Goal: Transaction & Acquisition: Purchase product/service

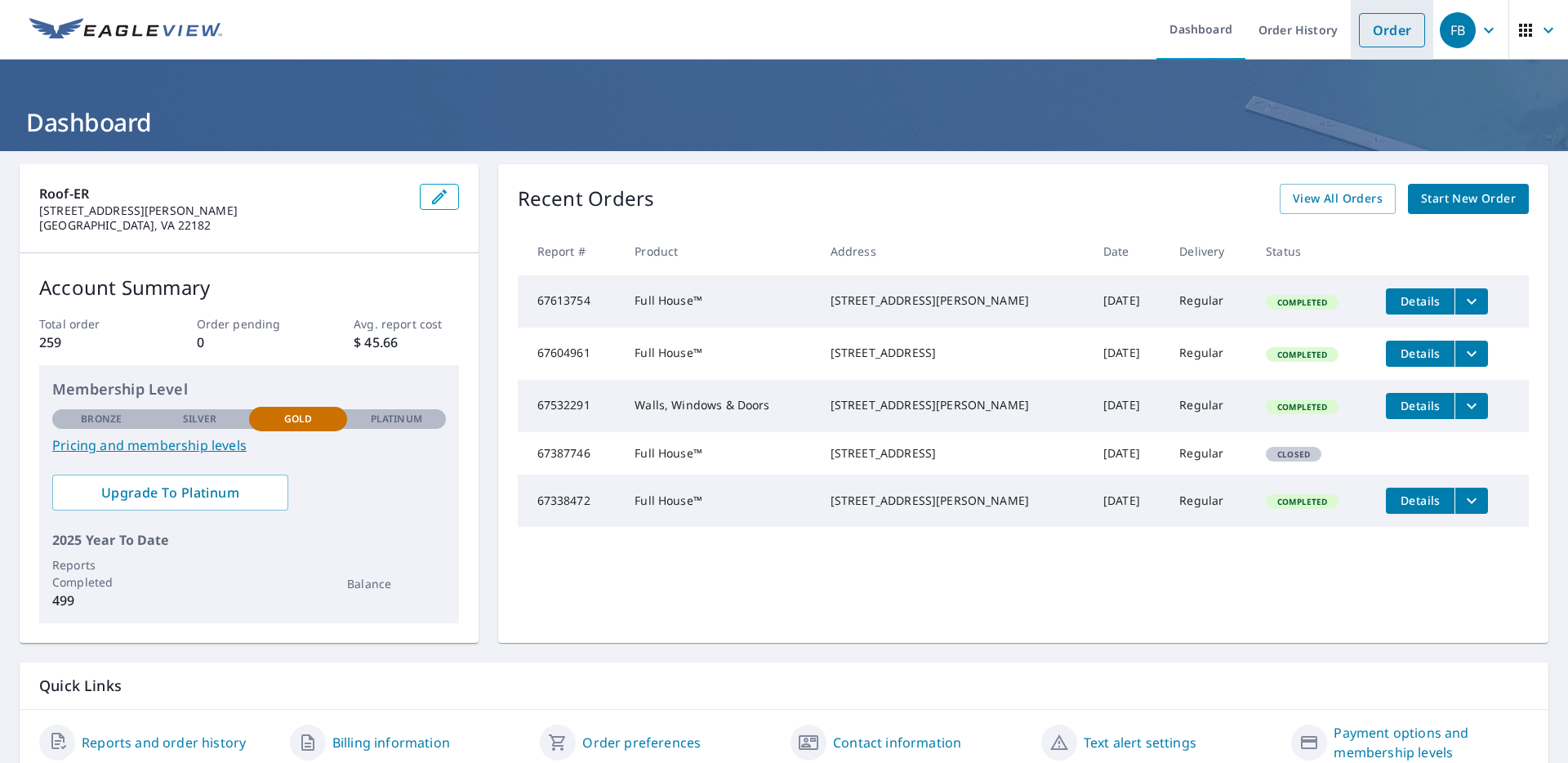
click at [1396, 39] on link "Order" at bounding box center [1392, 30] width 66 height 34
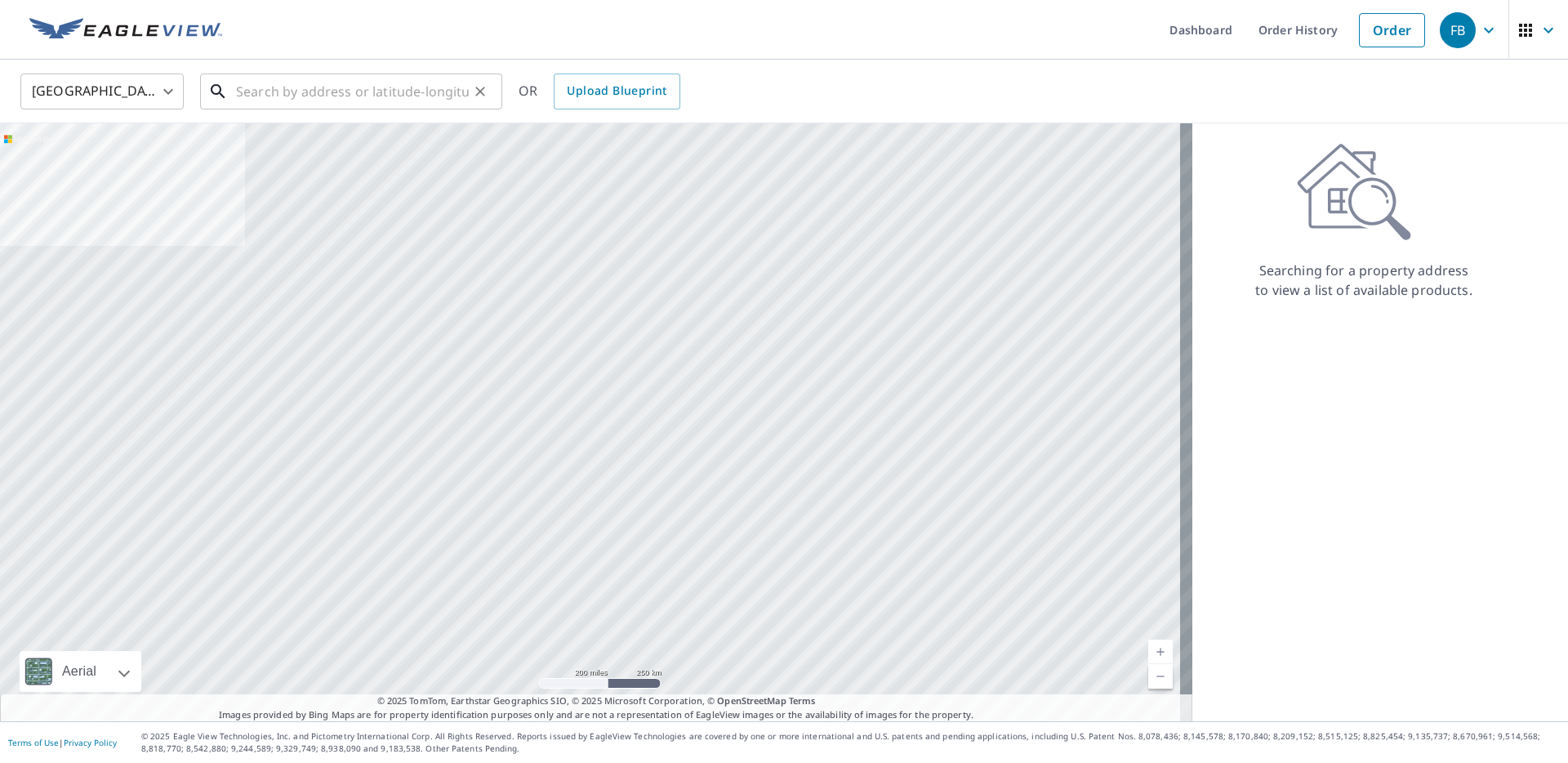
click at [294, 100] on input "text" at bounding box center [352, 91] width 233 height 45
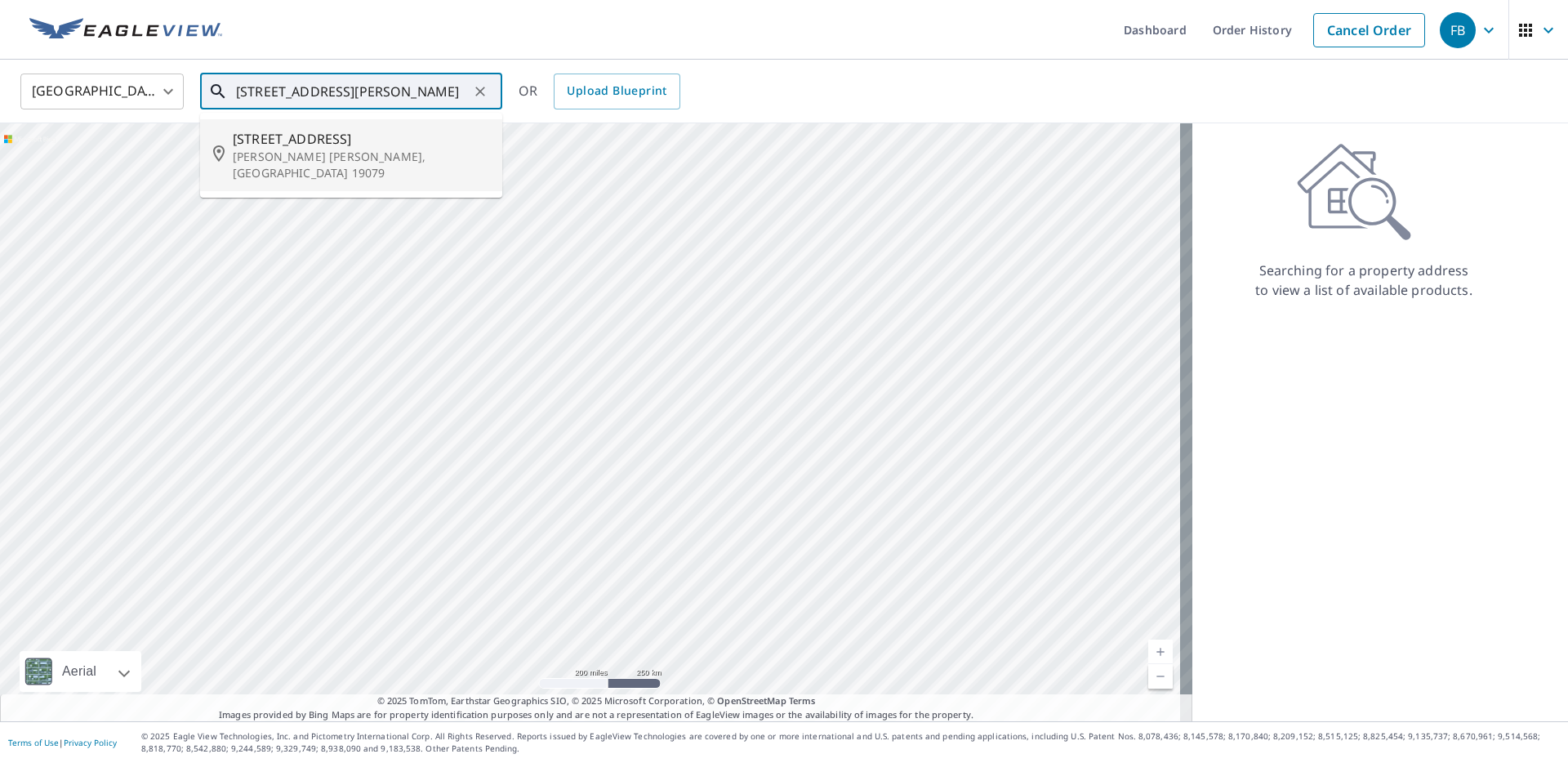
click at [344, 151] on p "Sharon Hill, PA 19079" at bounding box center [361, 165] width 256 height 33
type input "212 Cherry St Sharon Hill, PA 19079"
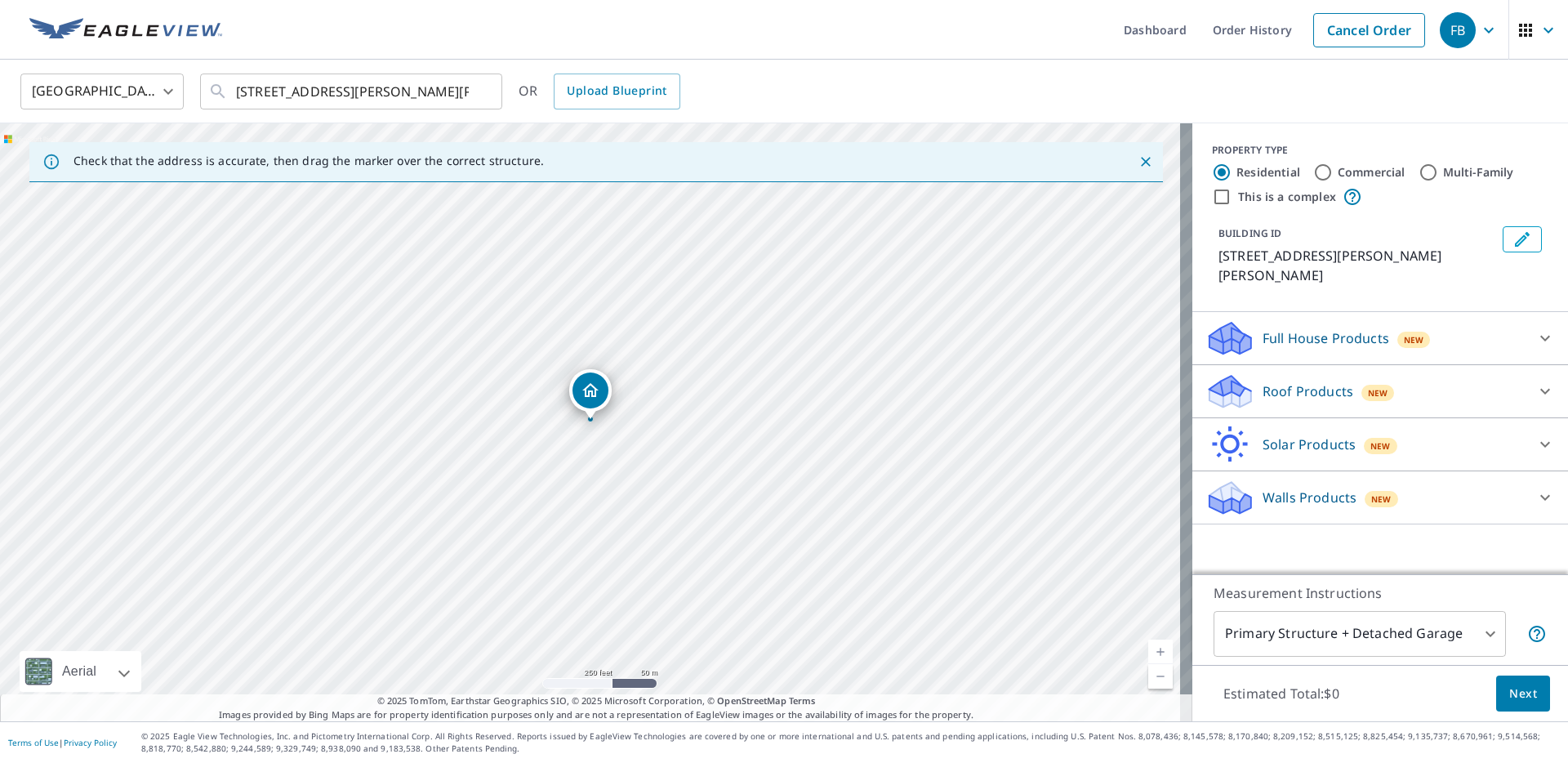
click at [1486, 323] on div "Full House Products New" at bounding box center [1365, 338] width 320 height 39
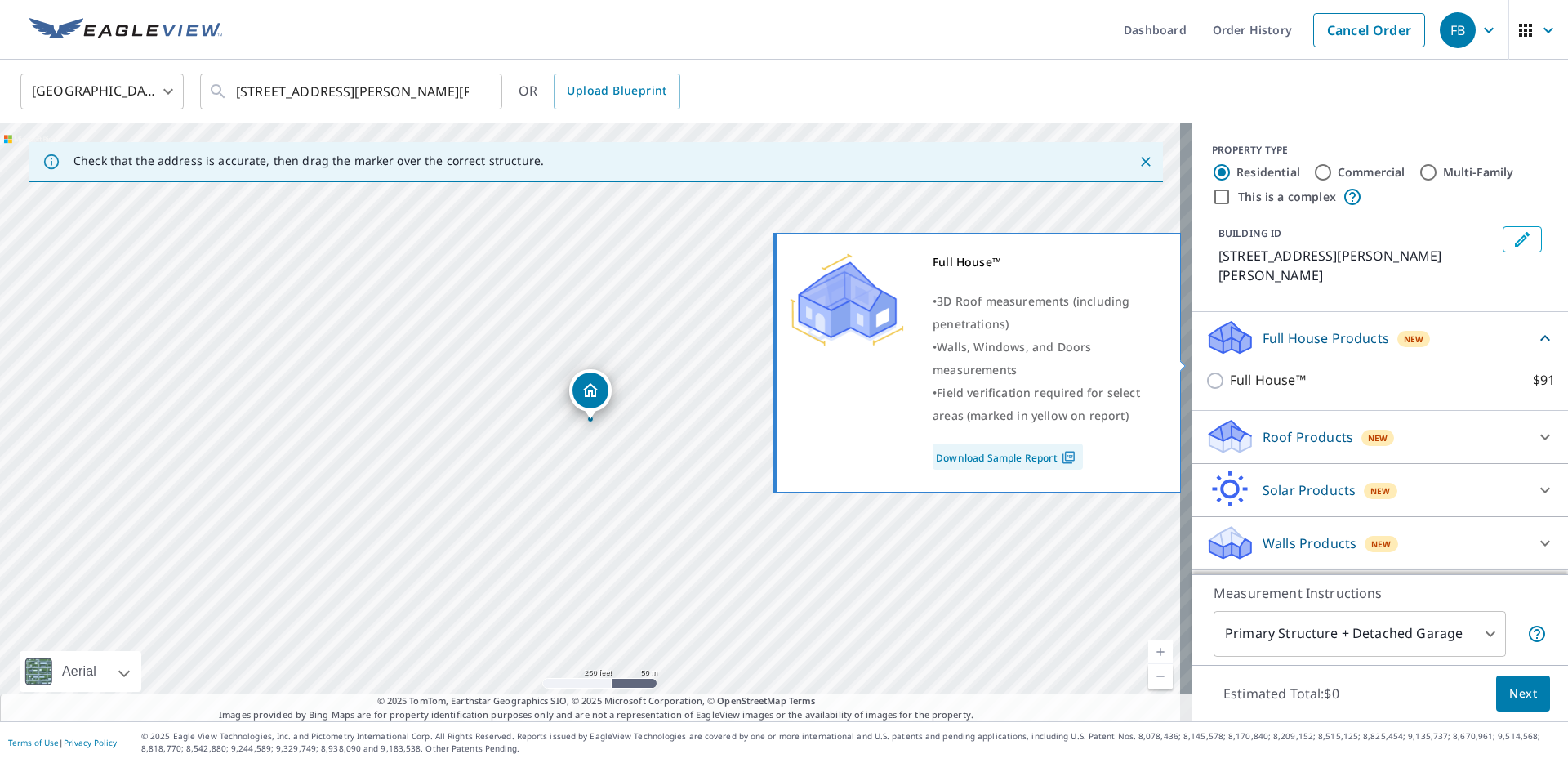
click at [1264, 370] on p "Full House™" at bounding box center [1267, 380] width 76 height 20
click at [1230, 371] on input "Full House™ $91" at bounding box center [1217, 381] width 24 height 19
checkbox input "true"
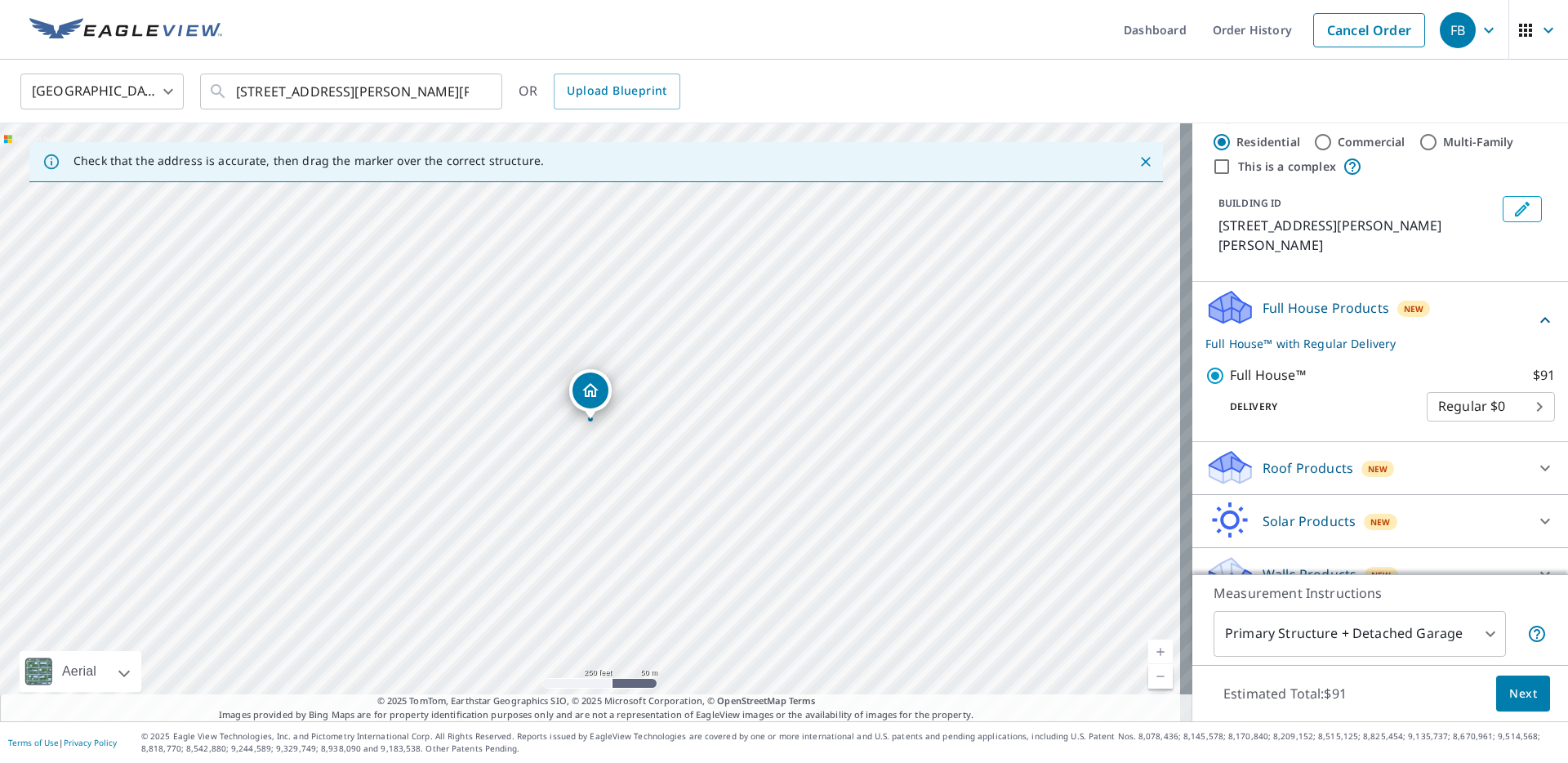
scroll to position [38, 0]
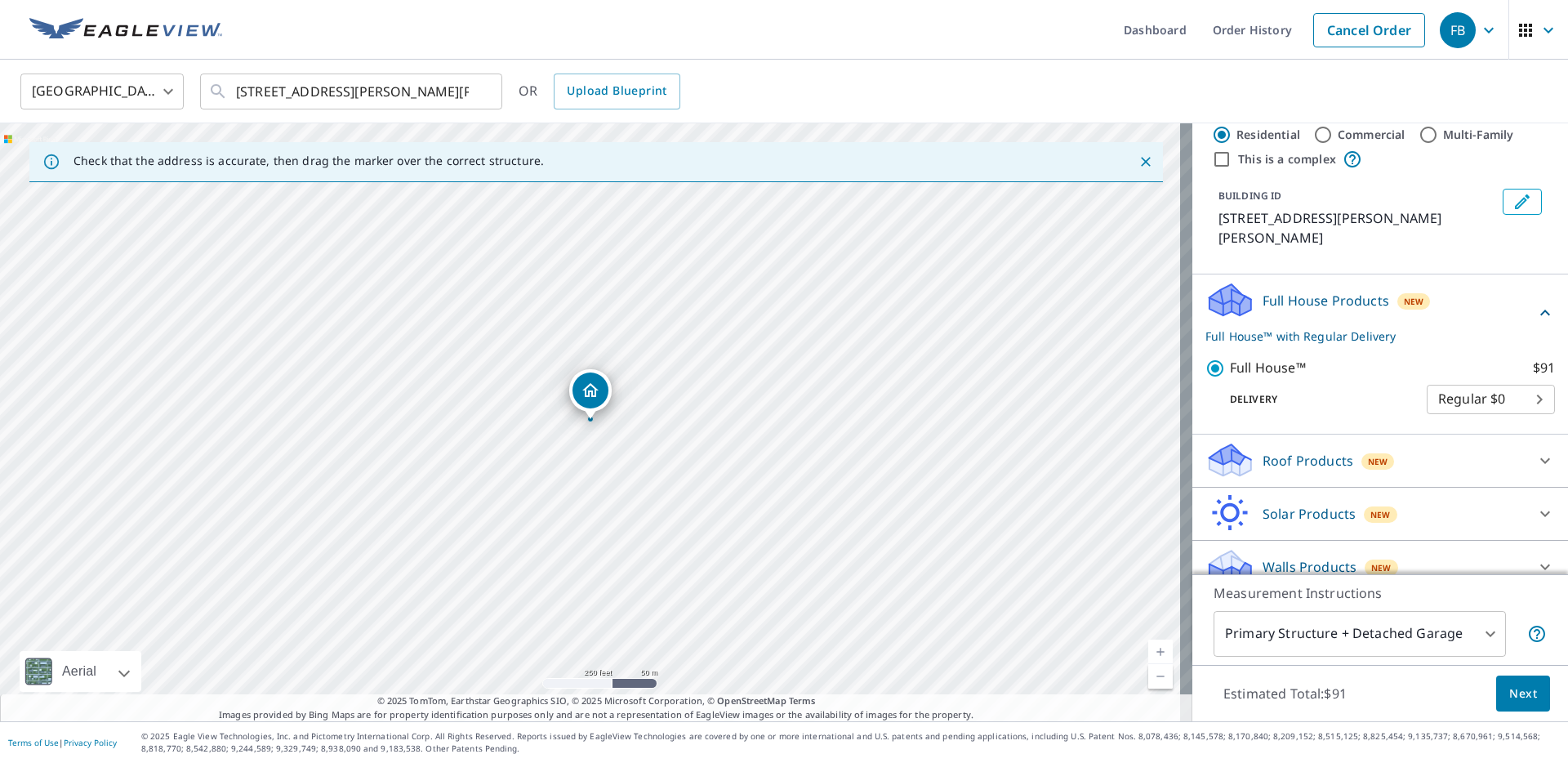
click at [1520, 694] on span "Next" at bounding box center [1523, 693] width 28 height 20
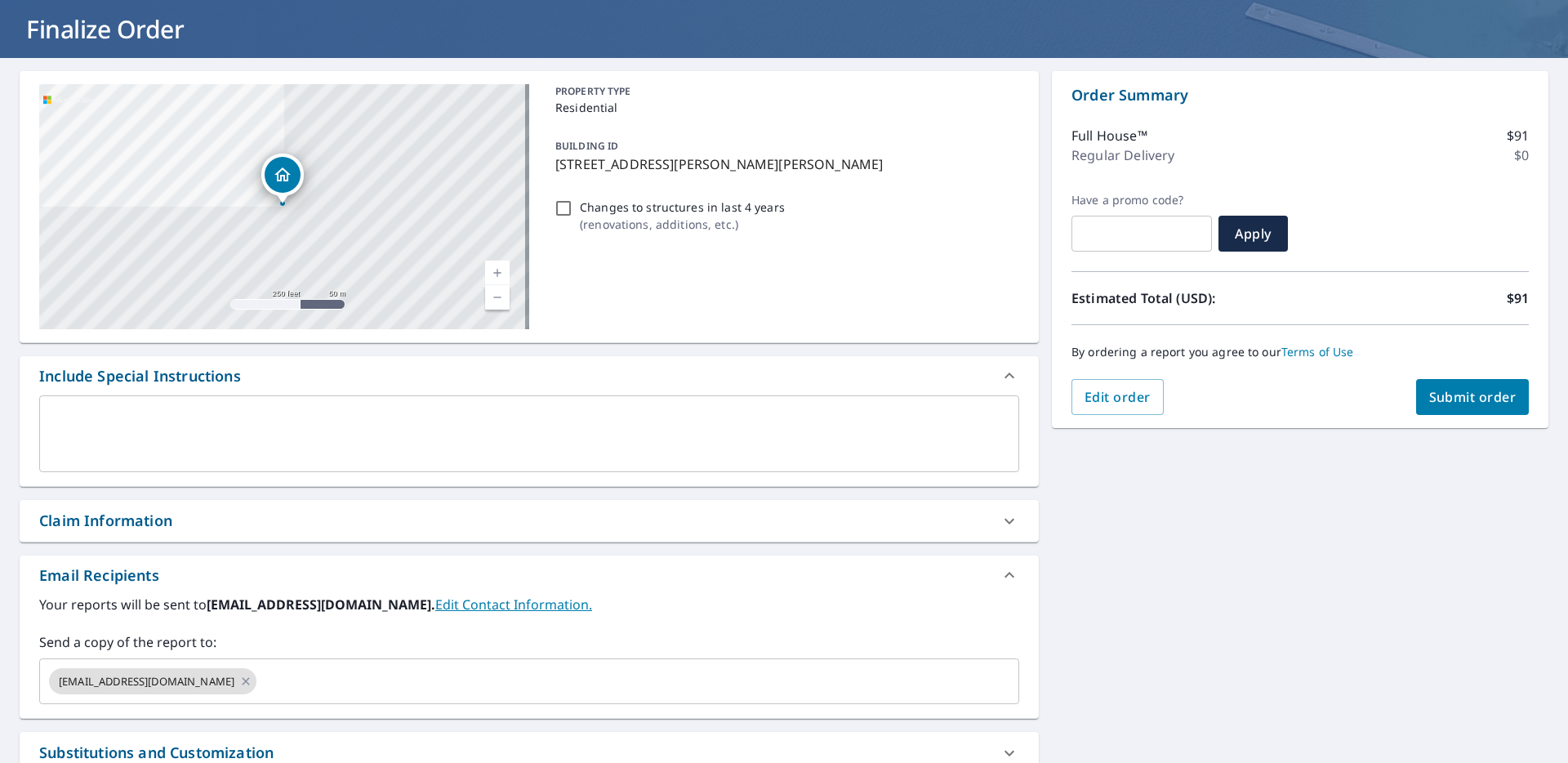
scroll to position [220, 0]
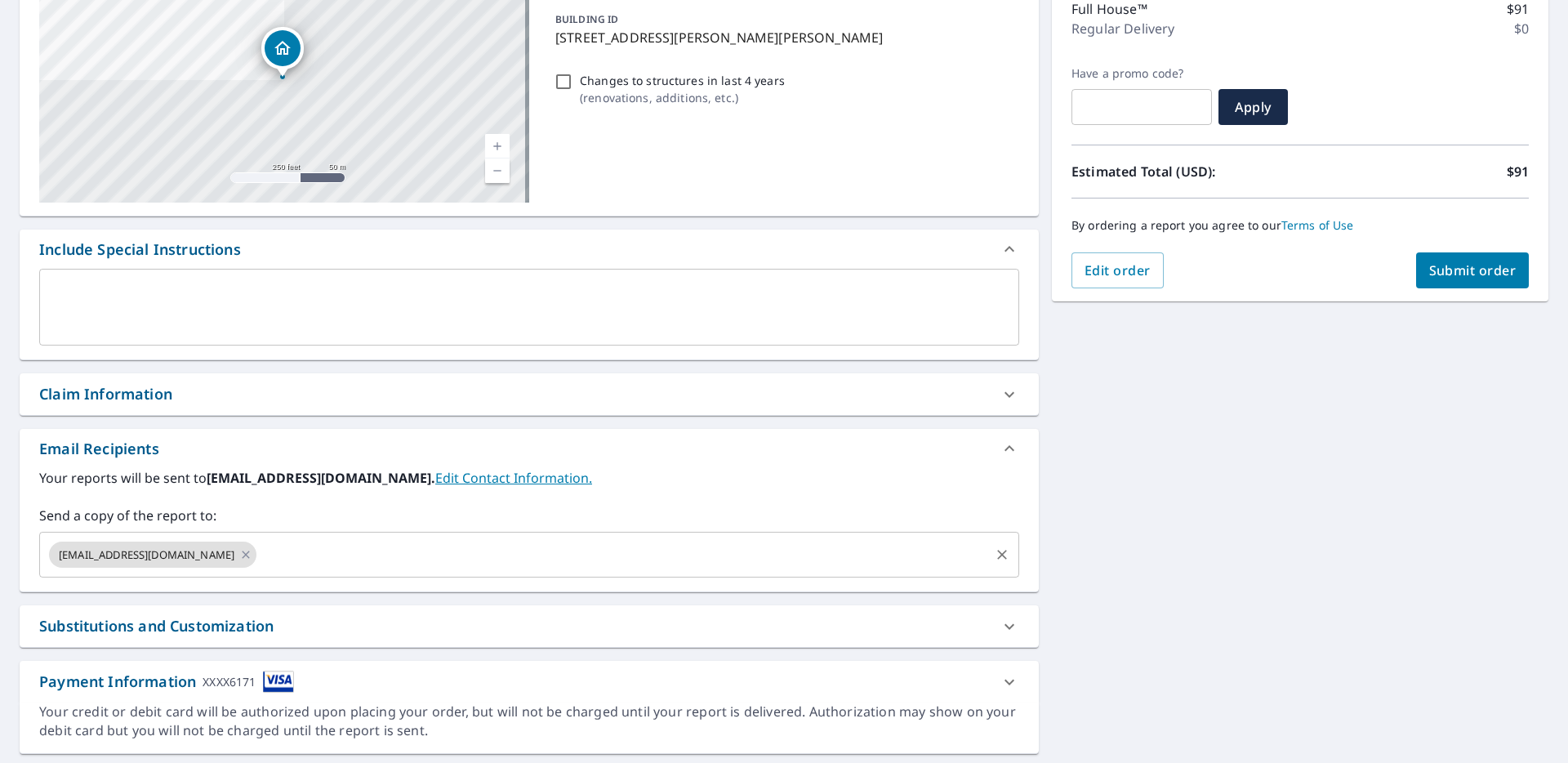
click at [276, 554] on input "text" at bounding box center [624, 555] width 729 height 31
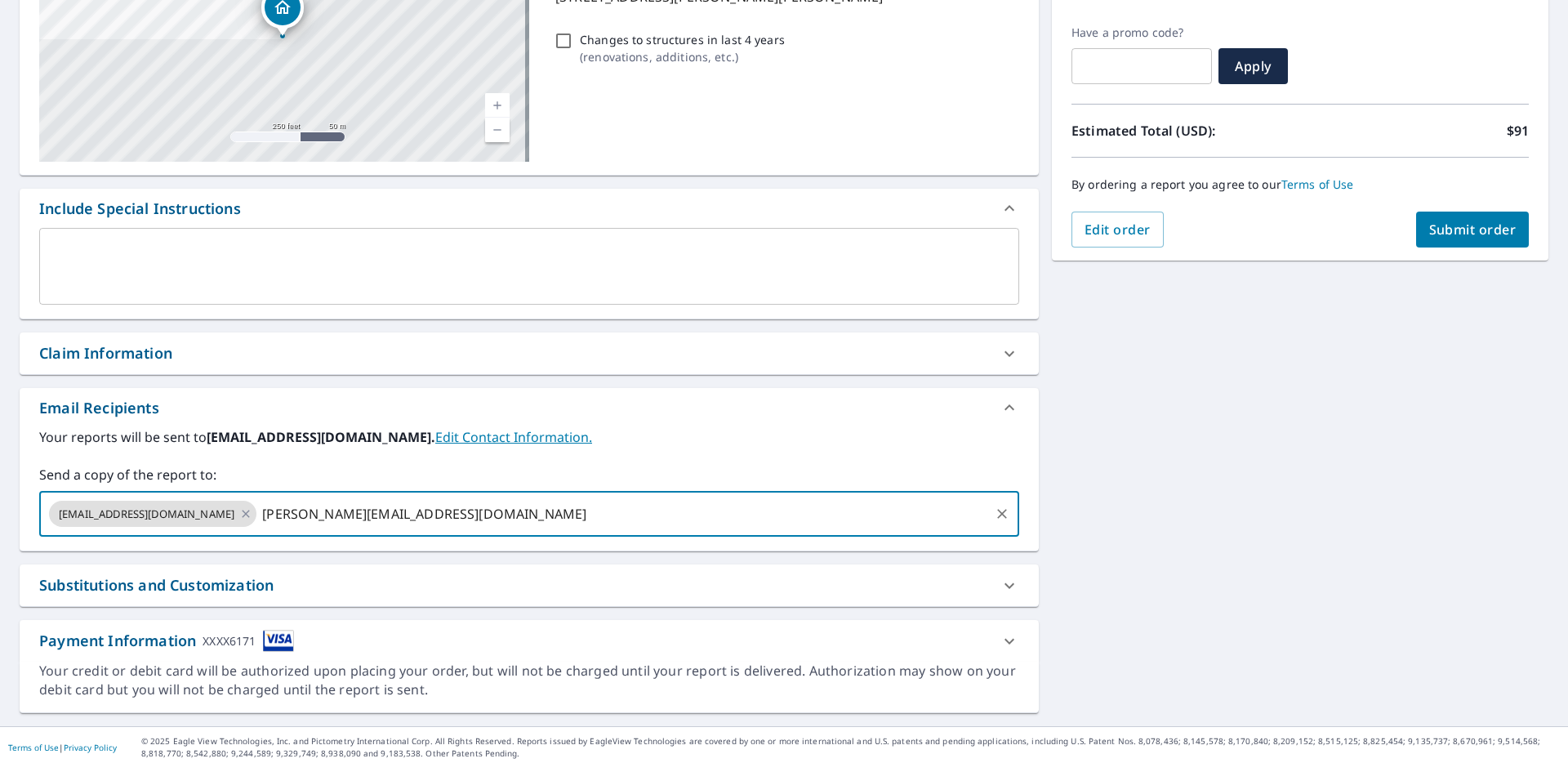
scroll to position [266, 0]
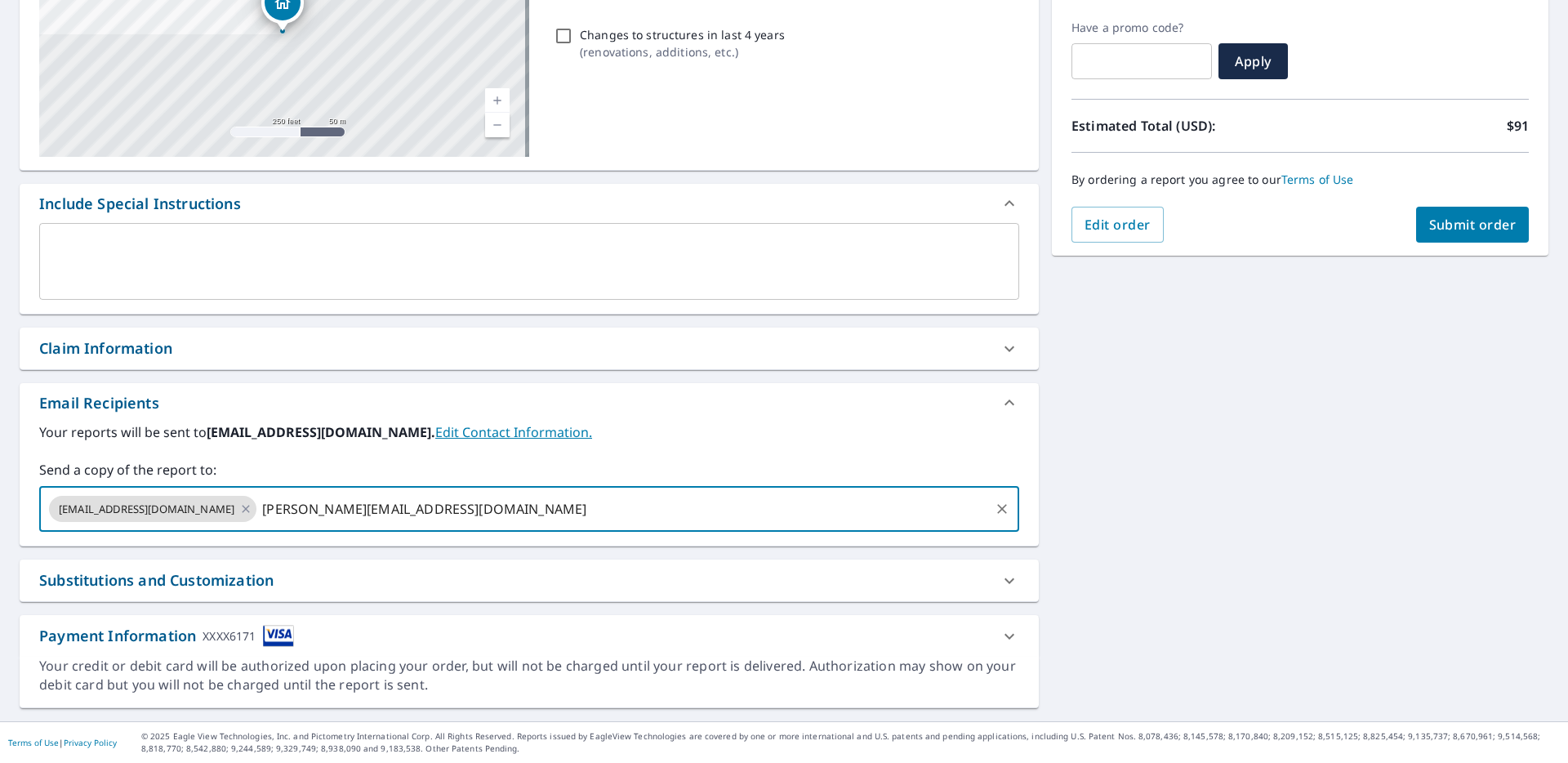
type input "steven@theroofdocs.com"
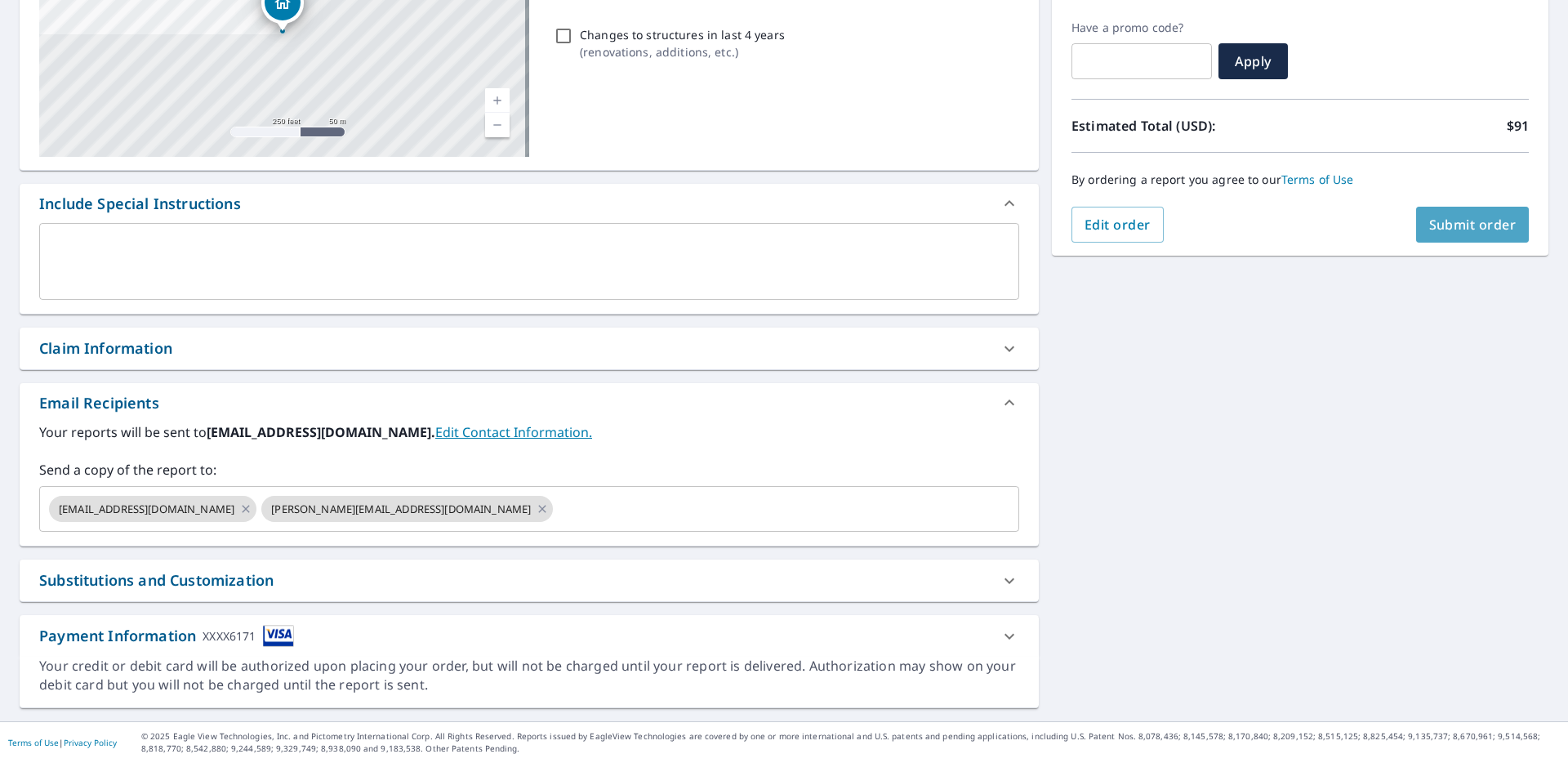
click at [1436, 217] on span "Submit order" at bounding box center [1472, 224] width 87 height 18
checkbox input "true"
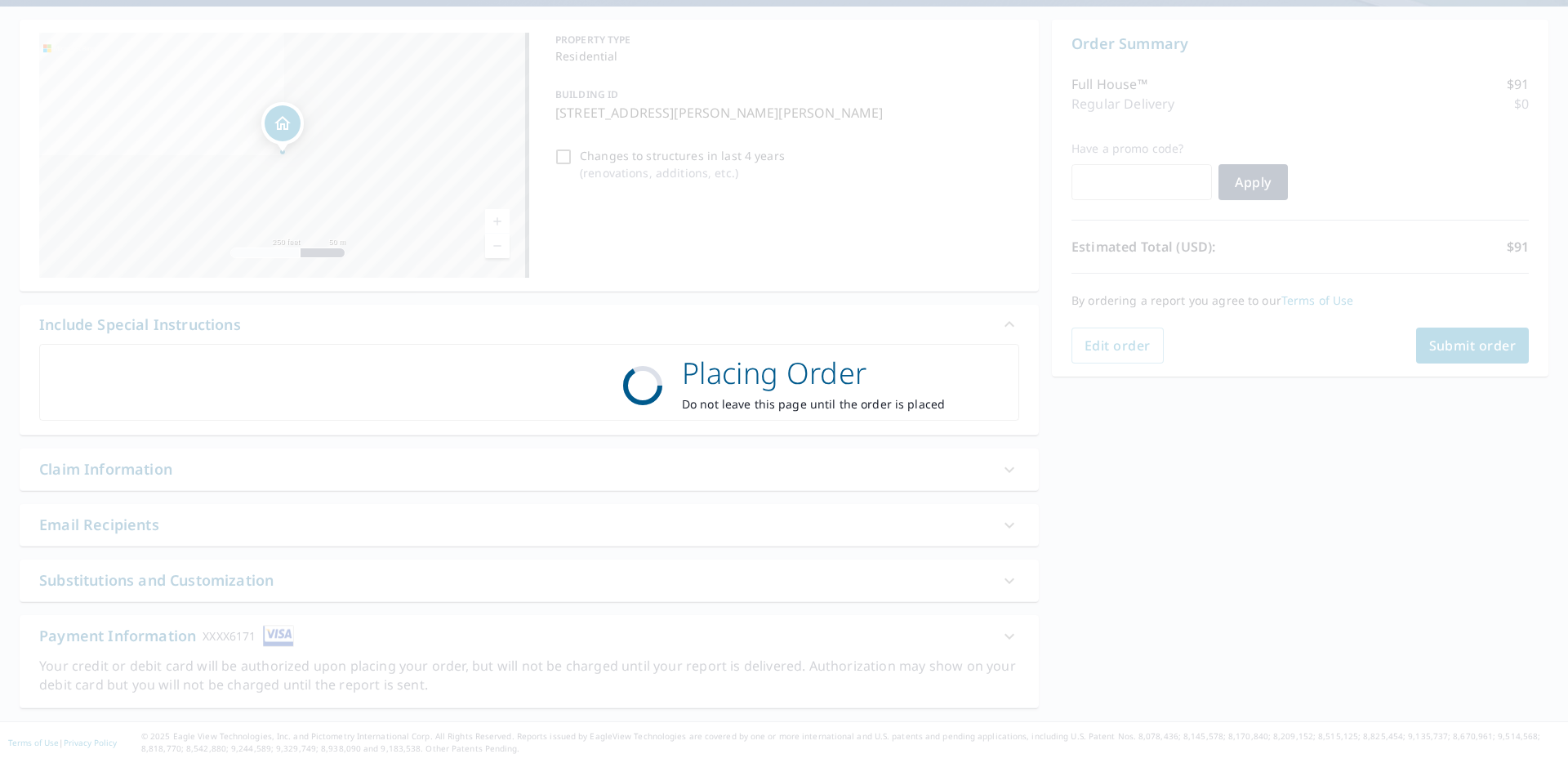
scroll to position [145, 0]
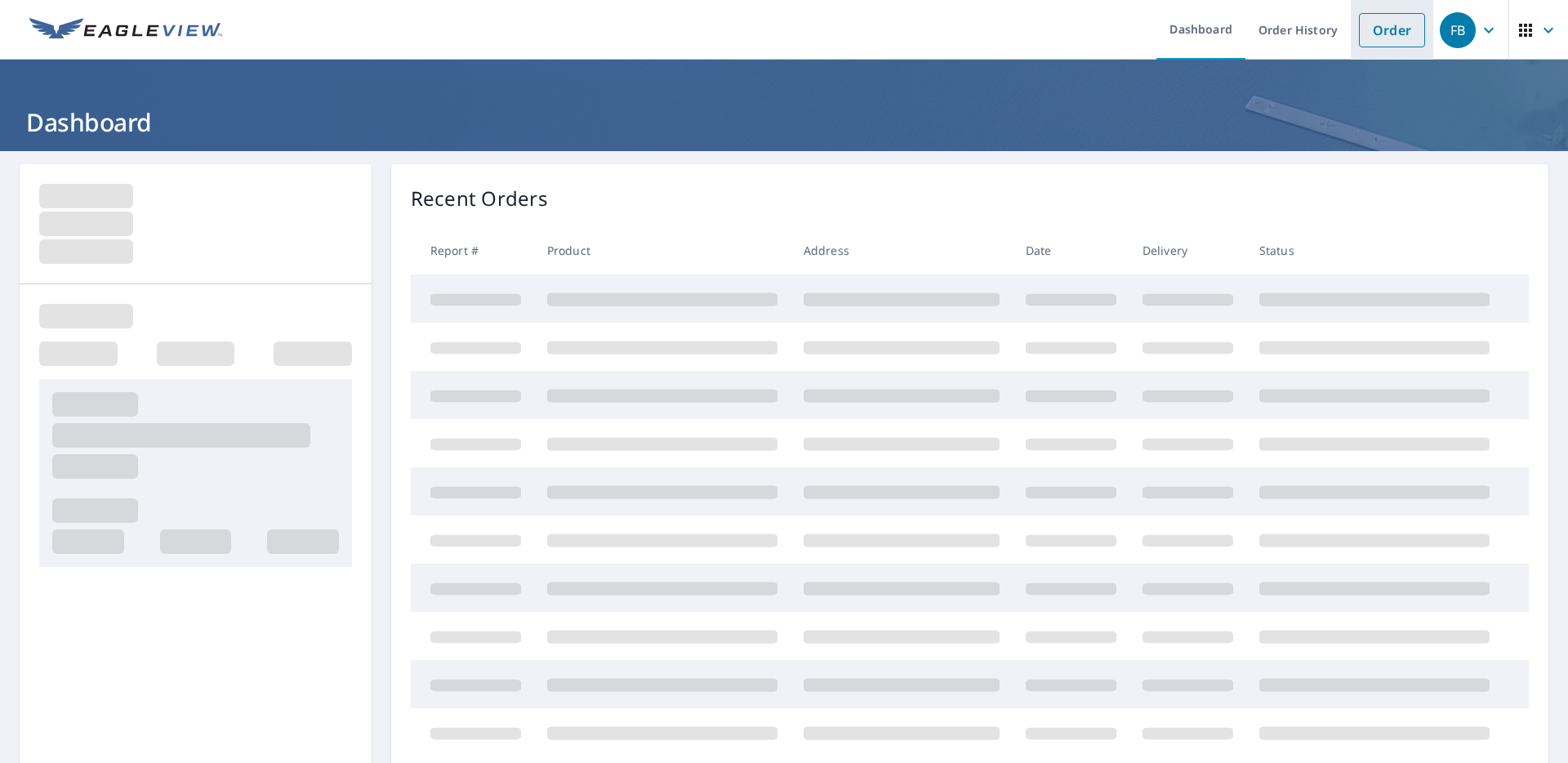
click at [1368, 29] on link "Order" at bounding box center [1392, 30] width 66 height 34
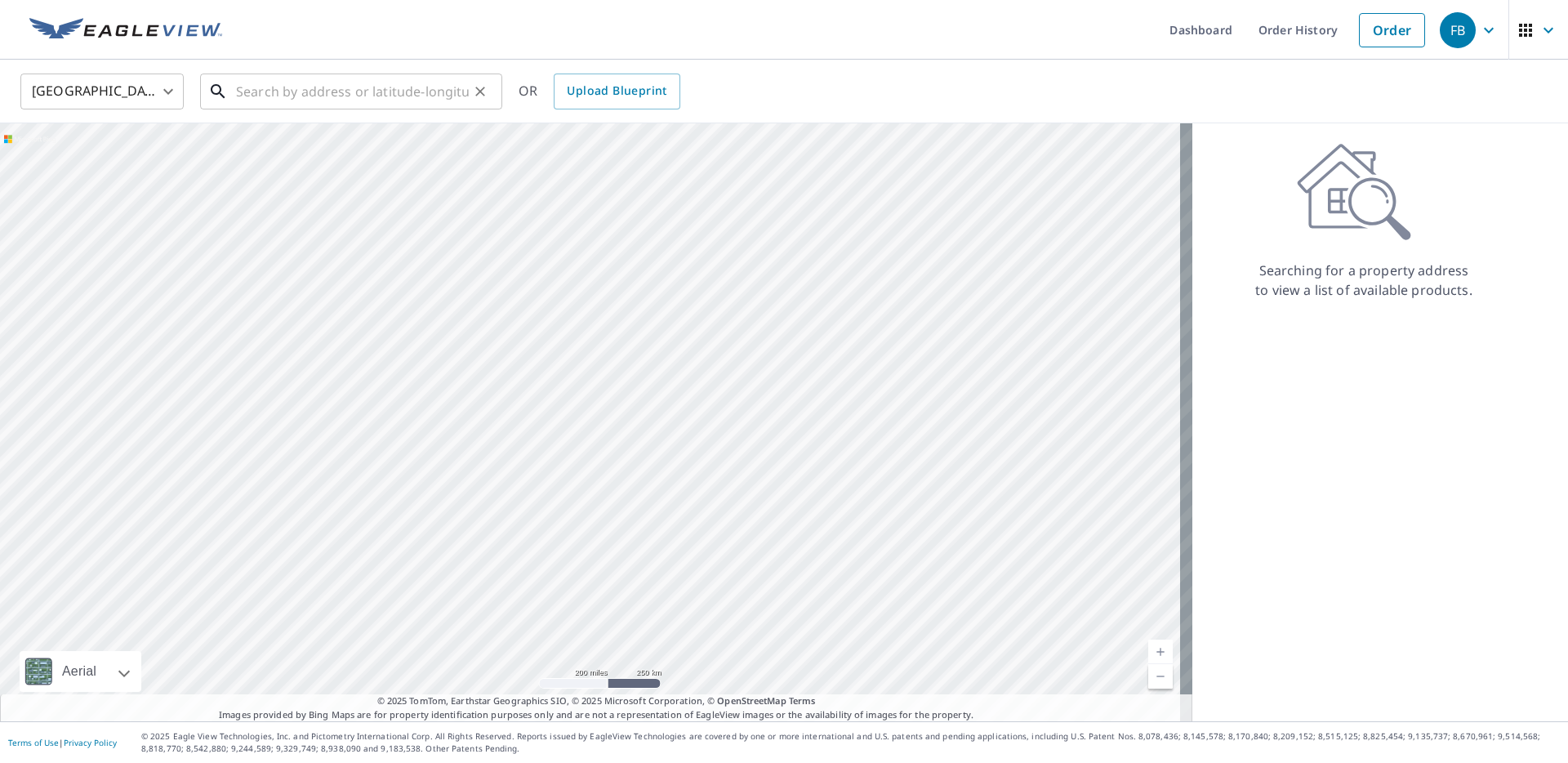
click at [362, 93] on input "text" at bounding box center [352, 91] width 233 height 45
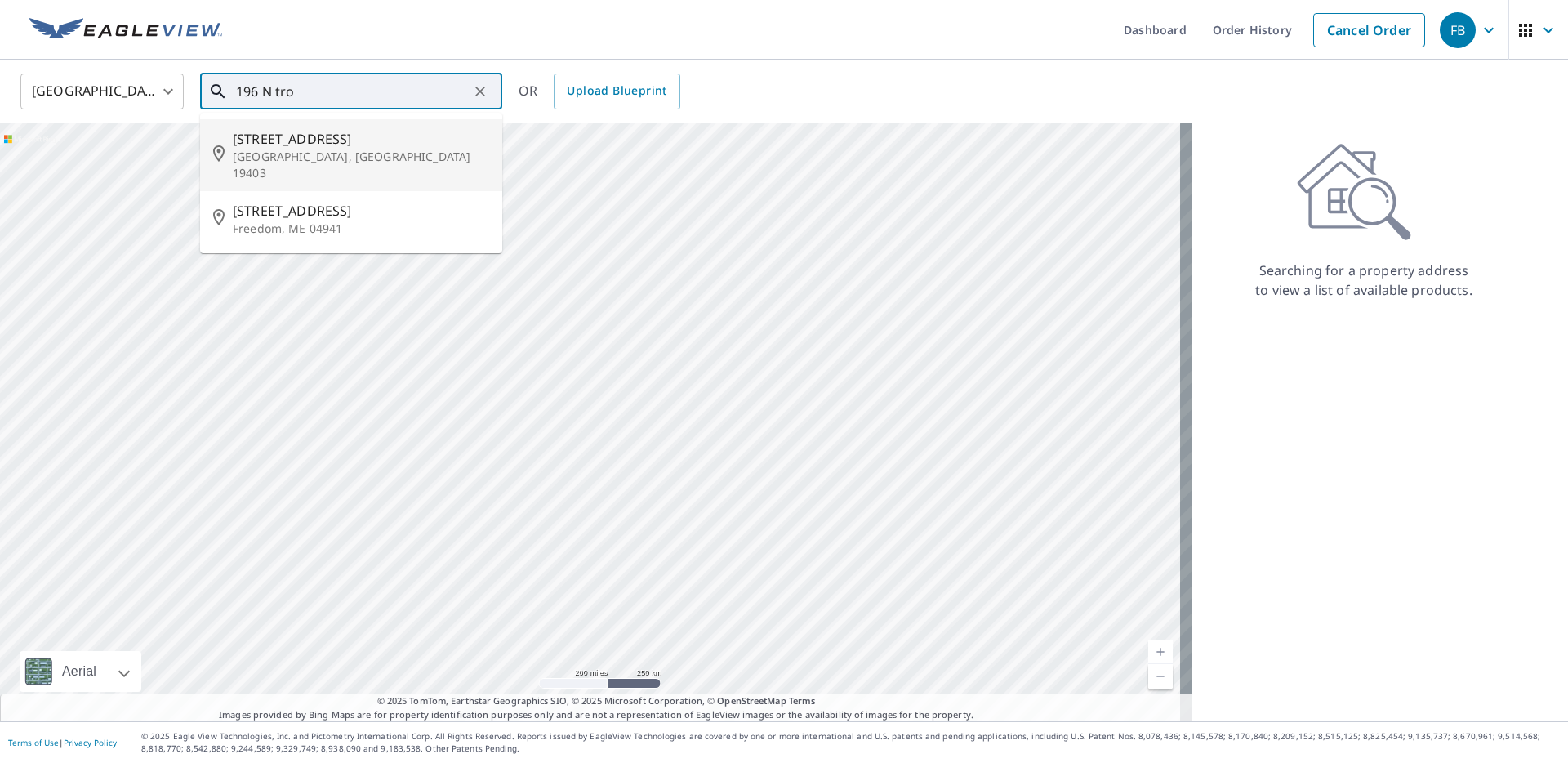
click at [340, 143] on span "[STREET_ADDRESS]" at bounding box center [361, 138] width 256 height 19
type input "[STREET_ADDRESS]"
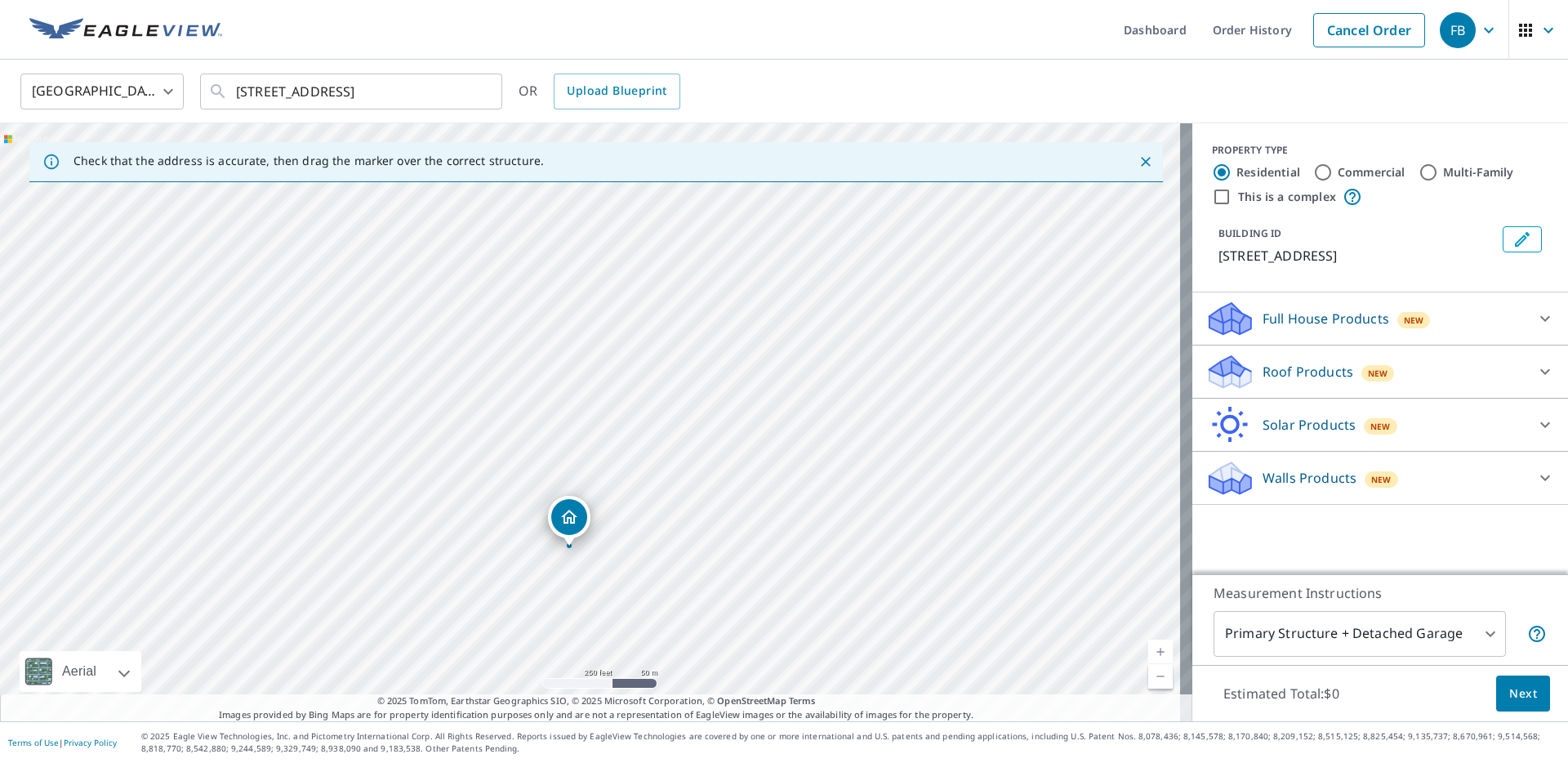
drag, startPoint x: 593, startPoint y: 394, endPoint x: 571, endPoint y: 520, distance: 127.9
click at [1313, 174] on input "Commercial" at bounding box center [1322, 172] width 19 height 19
radio input "true"
type input "4"
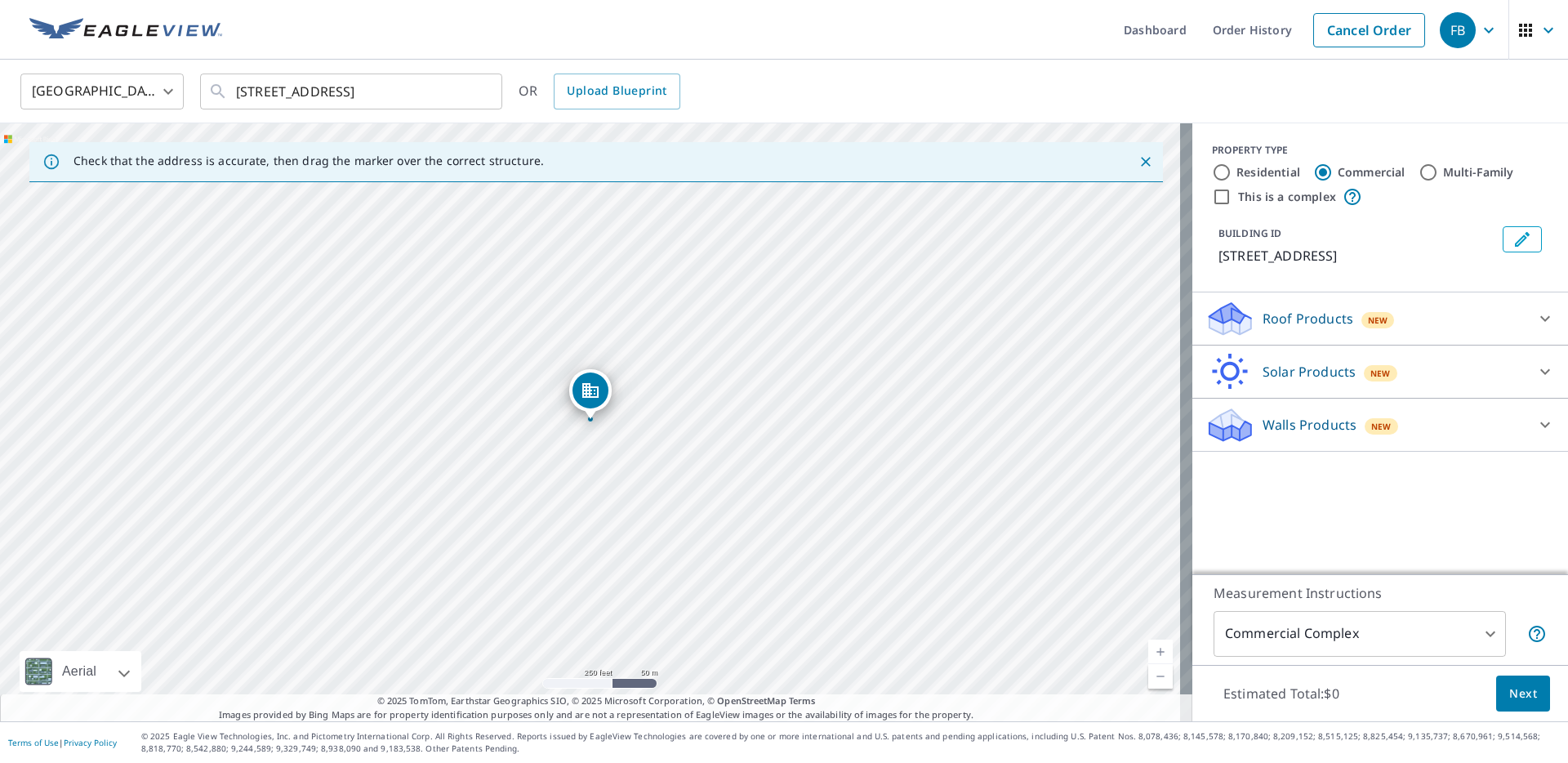
click at [1343, 194] on icon at bounding box center [1352, 196] width 19 height 19
click at [1392, 192] on div "This is a complex" at bounding box center [1380, 196] width 336 height 19
click at [1213, 194] on input "This is a complex" at bounding box center [1222, 196] width 19 height 19
checkbox input "true"
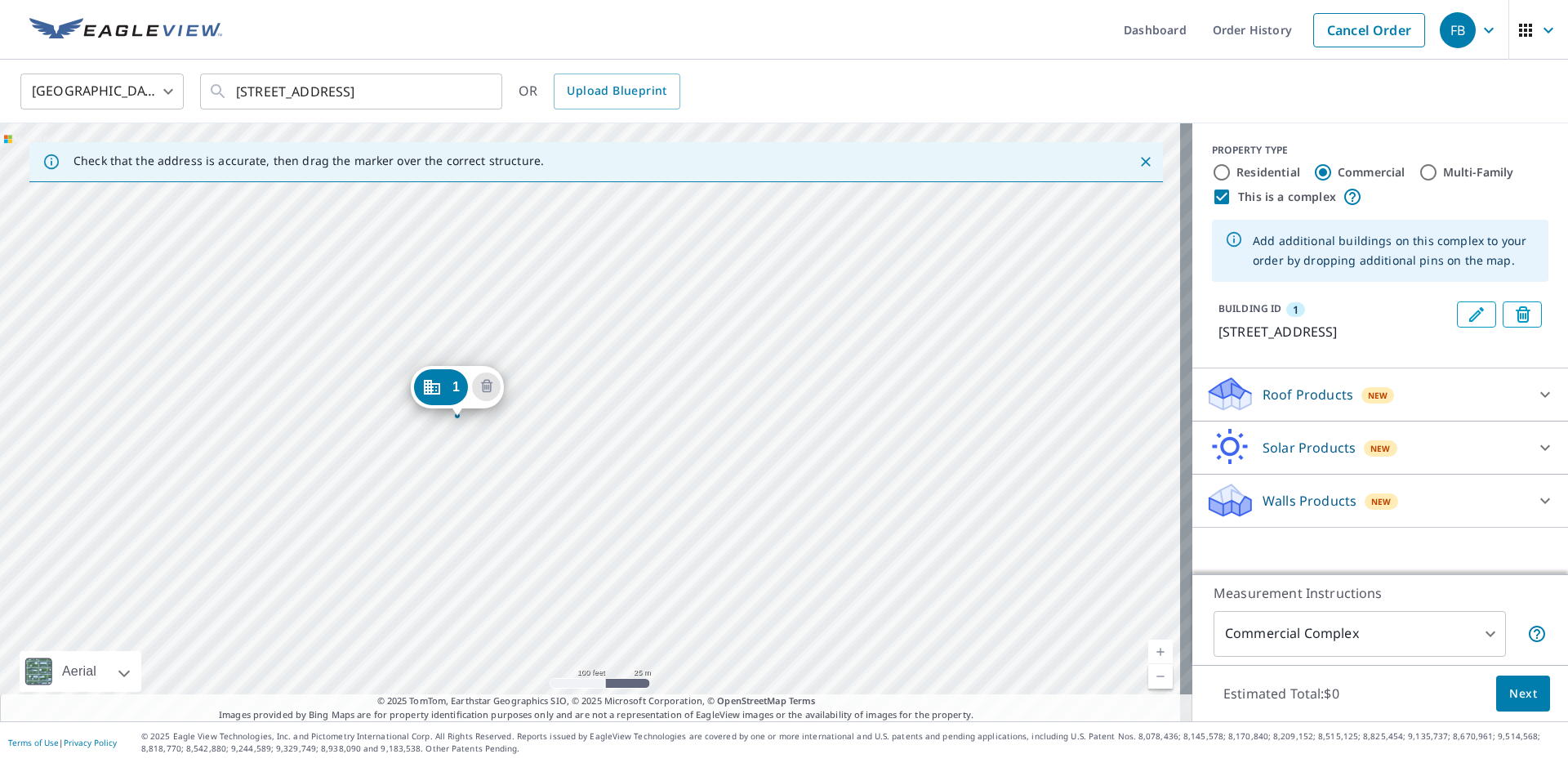
drag, startPoint x: 508, startPoint y: 366, endPoint x: 434, endPoint y: 391, distance: 78.1
click at [748, 271] on div "1 [STREET_ADDRESS]" at bounding box center [595, 423] width 1192 height 598
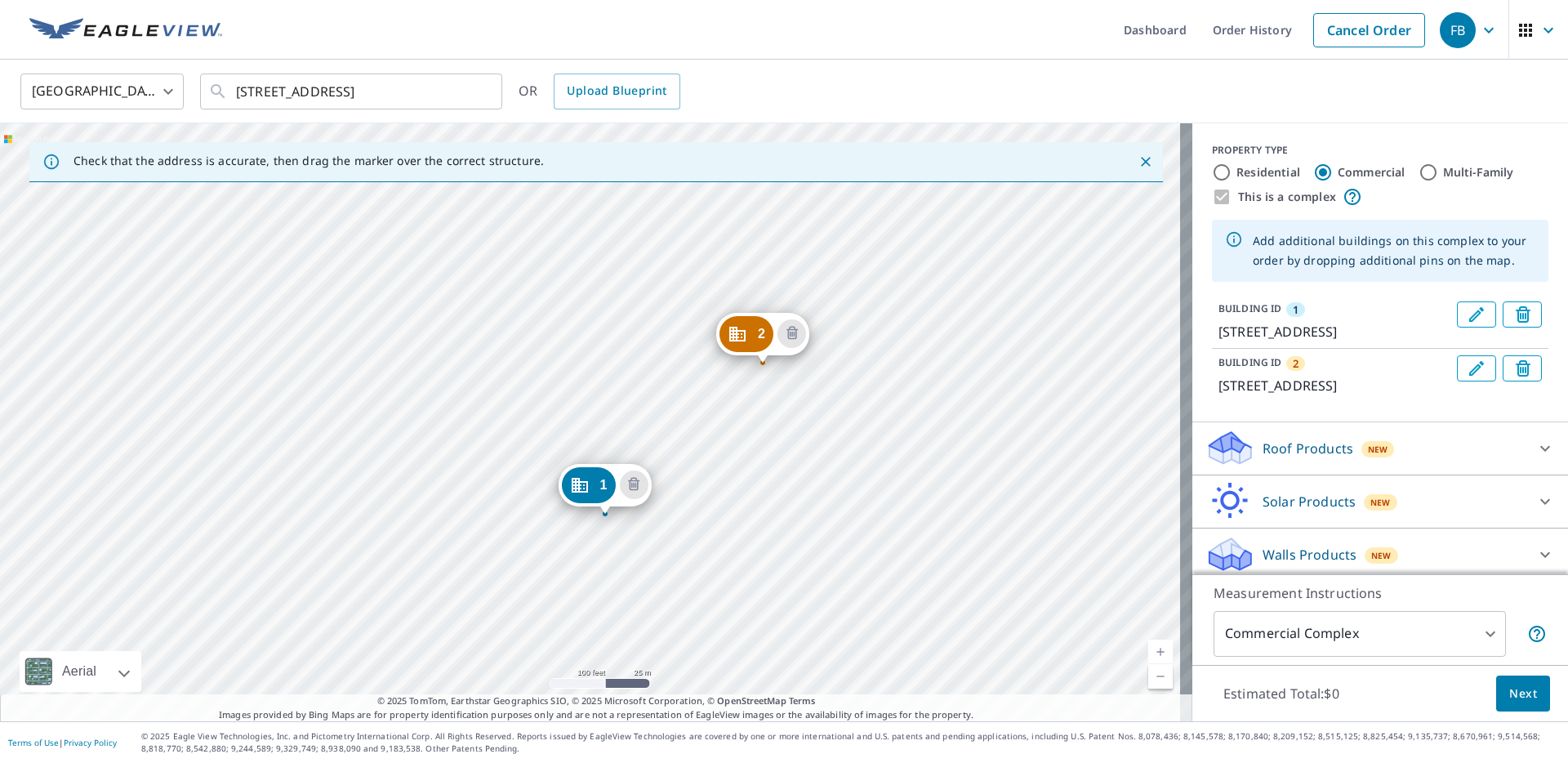
drag, startPoint x: 818, startPoint y: 313, endPoint x: 832, endPoint y: 408, distance: 96.0
click at [832, 408] on div "2 [STREET_ADDRESS] 1 [STREET_ADDRESS]" at bounding box center [595, 423] width 1192 height 598
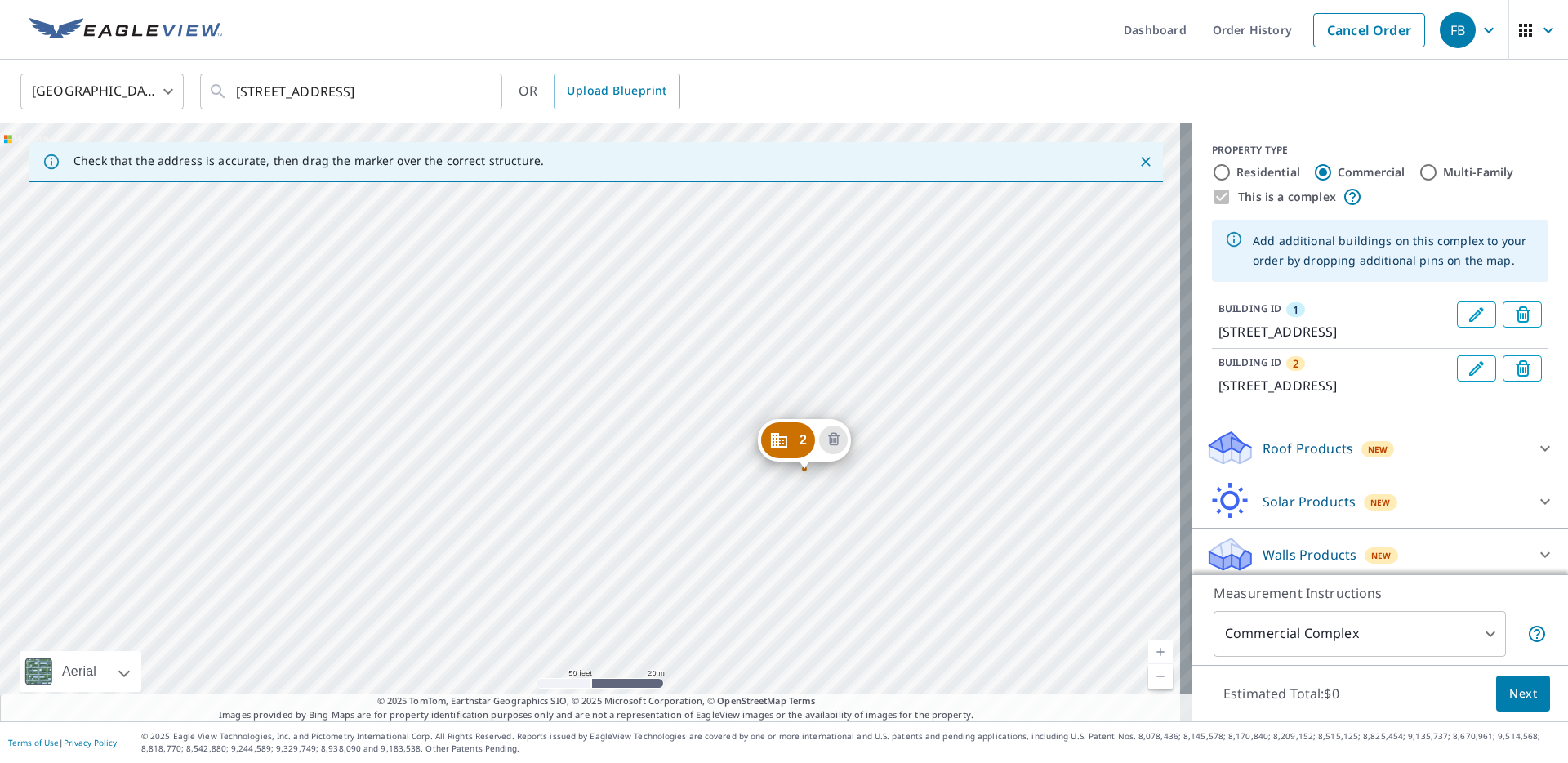
click at [731, 256] on div "2 [STREET_ADDRESS] 1 [STREET_ADDRESS]" at bounding box center [595, 423] width 1192 height 598
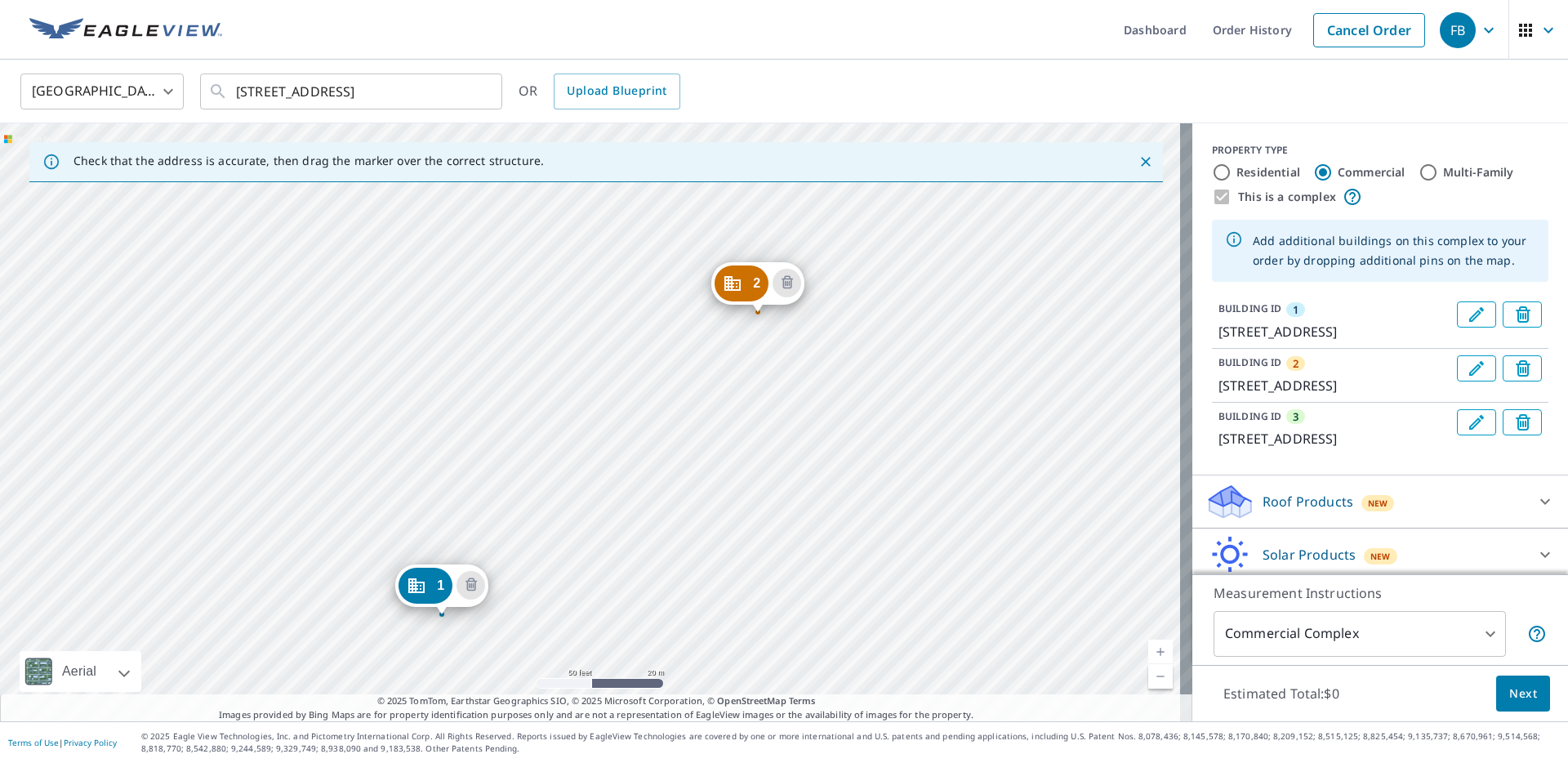
drag, startPoint x: 781, startPoint y: 461, endPoint x: 750, endPoint y: 671, distance: 212.3
click at [750, 671] on div "2 [STREET_ADDRESS] 3 [STREET_ADDRESS] 1 [STREET_ADDRESS]" at bounding box center [595, 423] width 1192 height 598
drag, startPoint x: 998, startPoint y: 314, endPoint x: 994, endPoint y: 340, distance: 26.3
click at [994, 340] on div "2 [STREET_ADDRESS] 3 [STREET_ADDRESS] 1 [STREET_ADDRESS]" at bounding box center [595, 423] width 1192 height 598
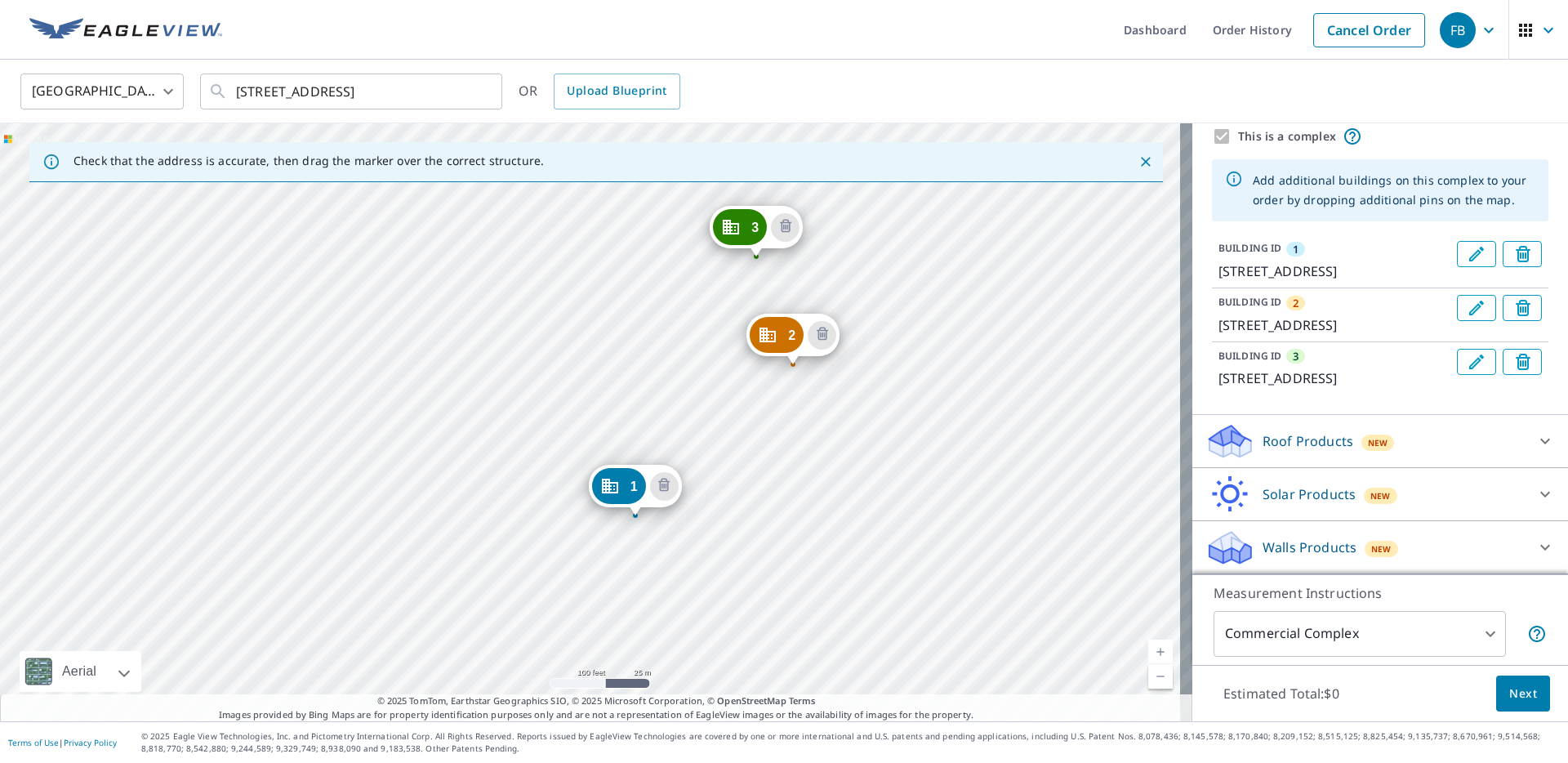
scroll to position [119, 0]
click at [1408, 441] on div "Roof Products New" at bounding box center [1365, 442] width 320 height 39
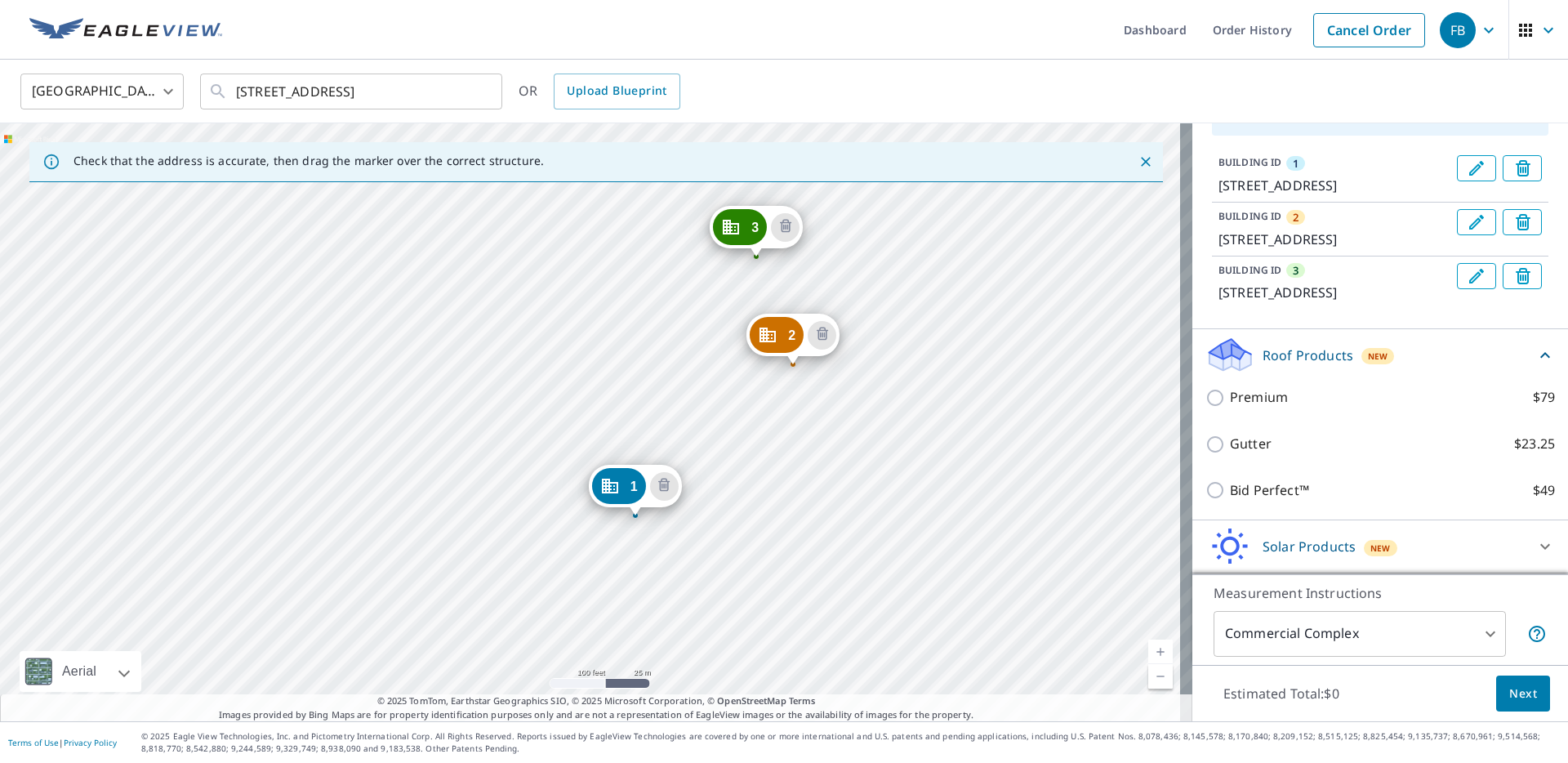
scroll to position [151, 0]
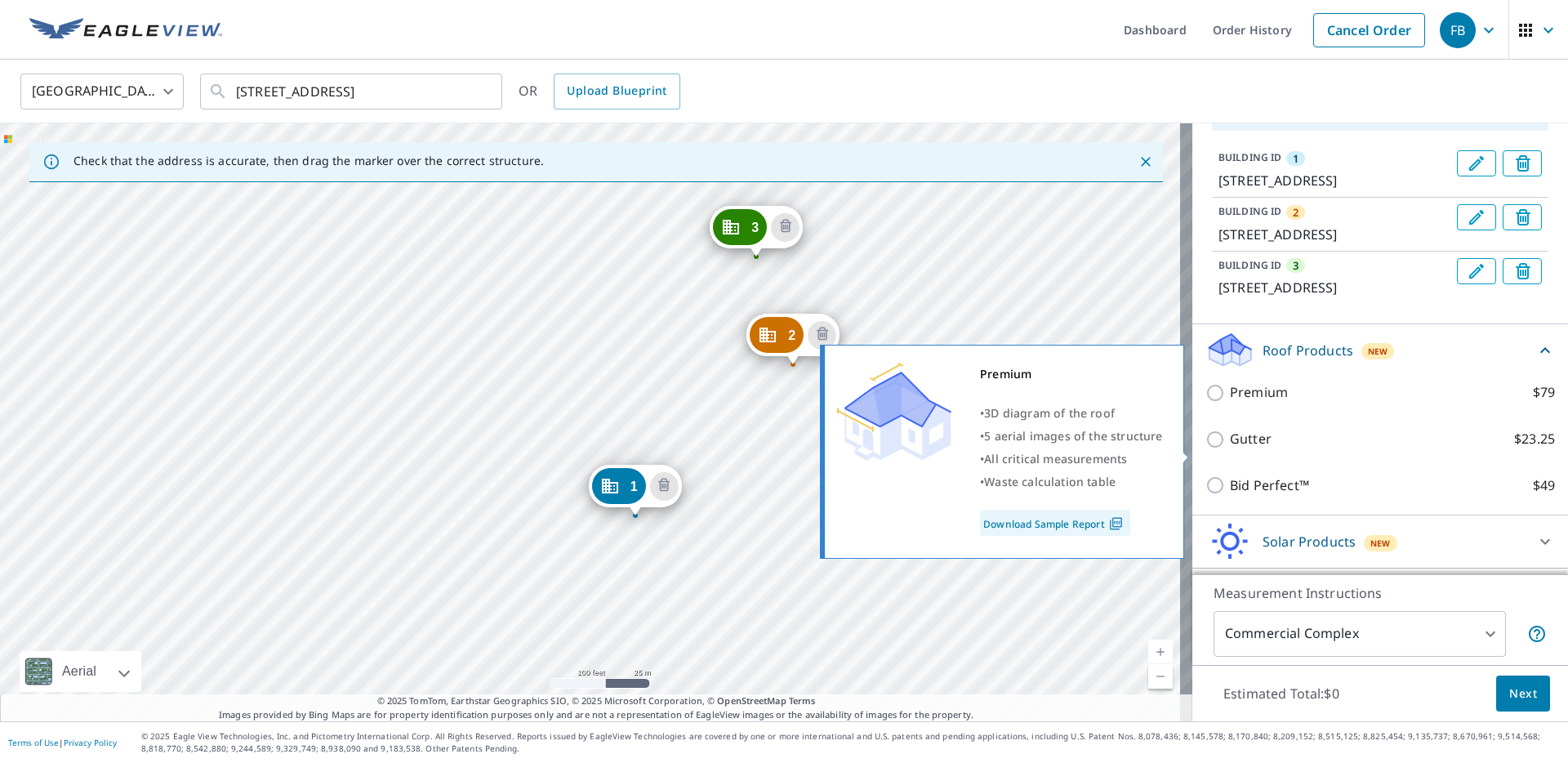
click at [1254, 402] on p "Premium" at bounding box center [1259, 392] width 58 height 20
click at [1230, 402] on input "Premium $79" at bounding box center [1217, 393] width 24 height 19
checkbox input "true"
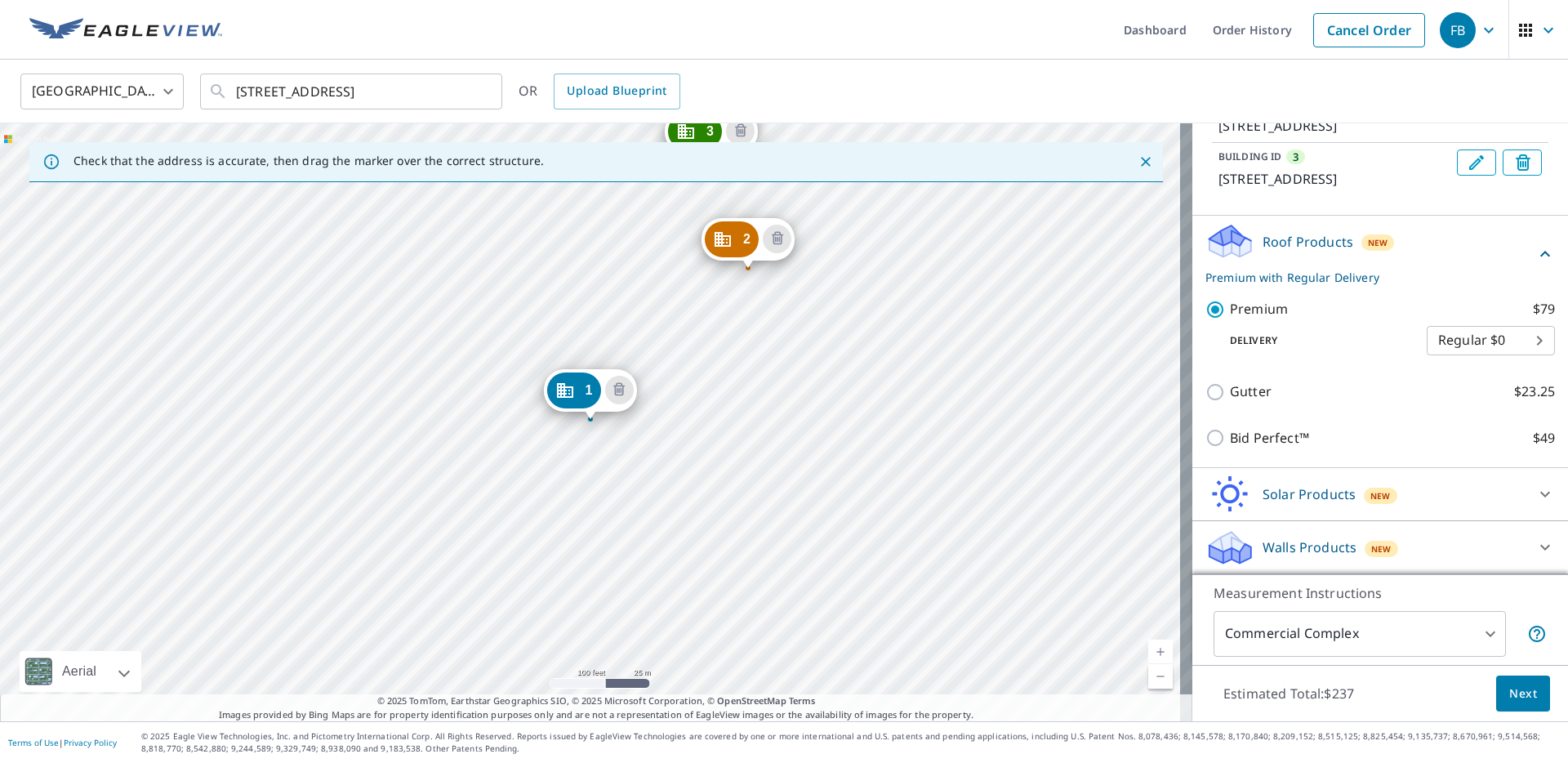
scroll to position [318, 0]
click at [1509, 692] on span "Next" at bounding box center [1523, 693] width 28 height 20
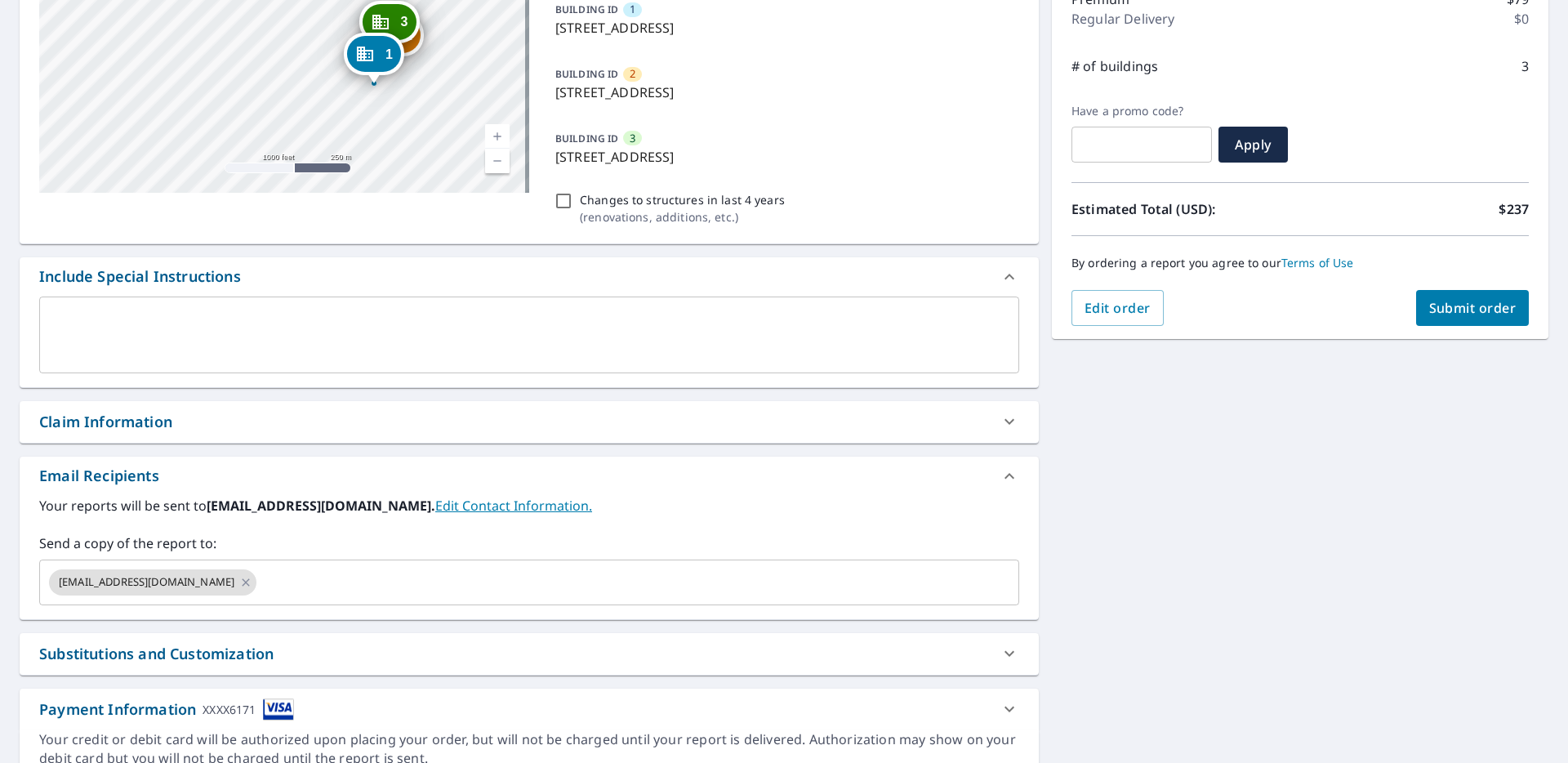
scroll to position [267, 0]
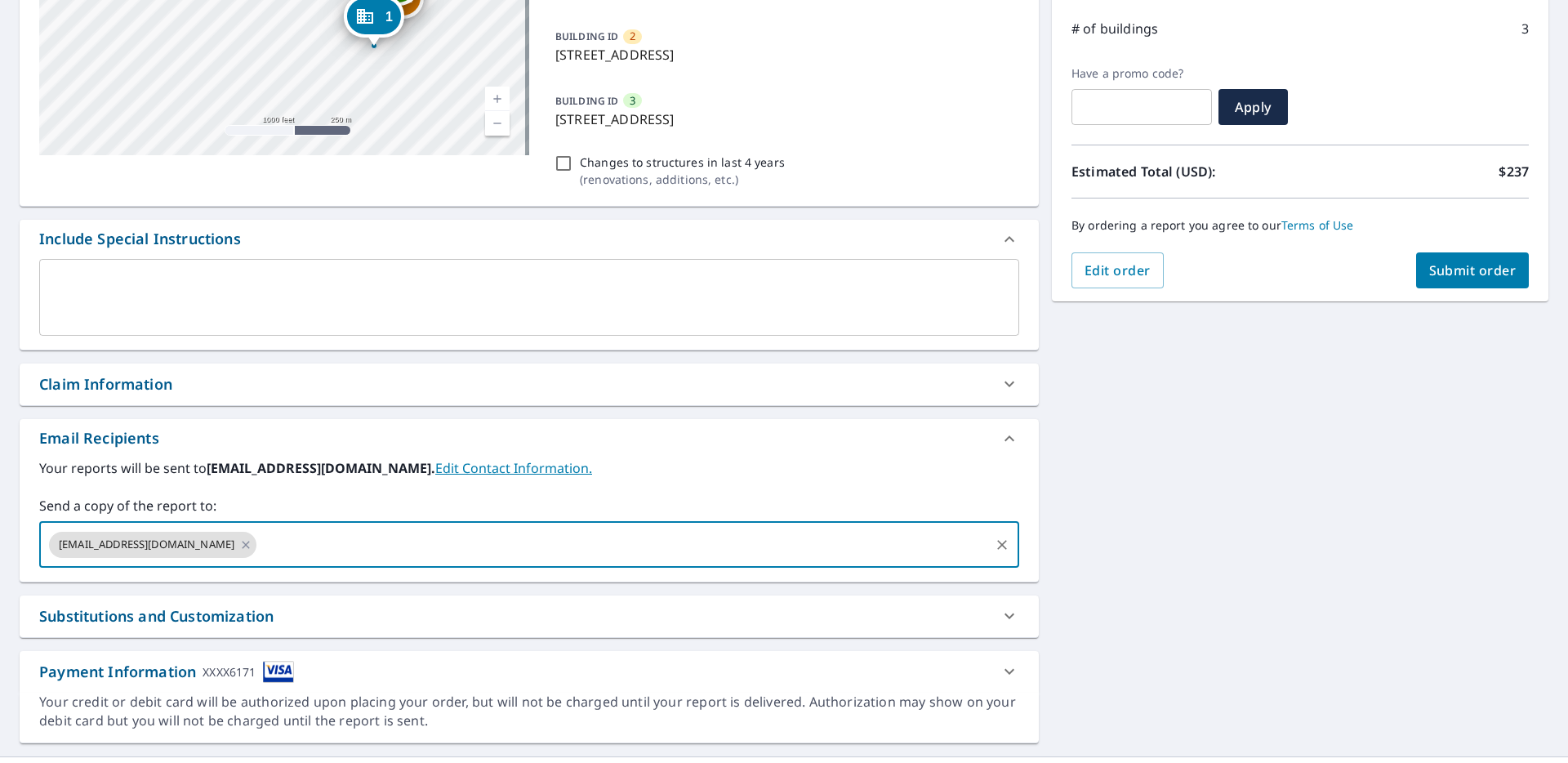
click at [260, 546] on input "text" at bounding box center [624, 544] width 729 height 31
type input "[EMAIL_ADDRESS][DOMAIN_NAME]"
click at [243, 544] on icon at bounding box center [247, 544] width 8 height 8
checkbox input "true"
click at [300, 555] on input "[EMAIL_ADDRESS][DOMAIN_NAME]" at bounding box center [516, 544] width 941 height 31
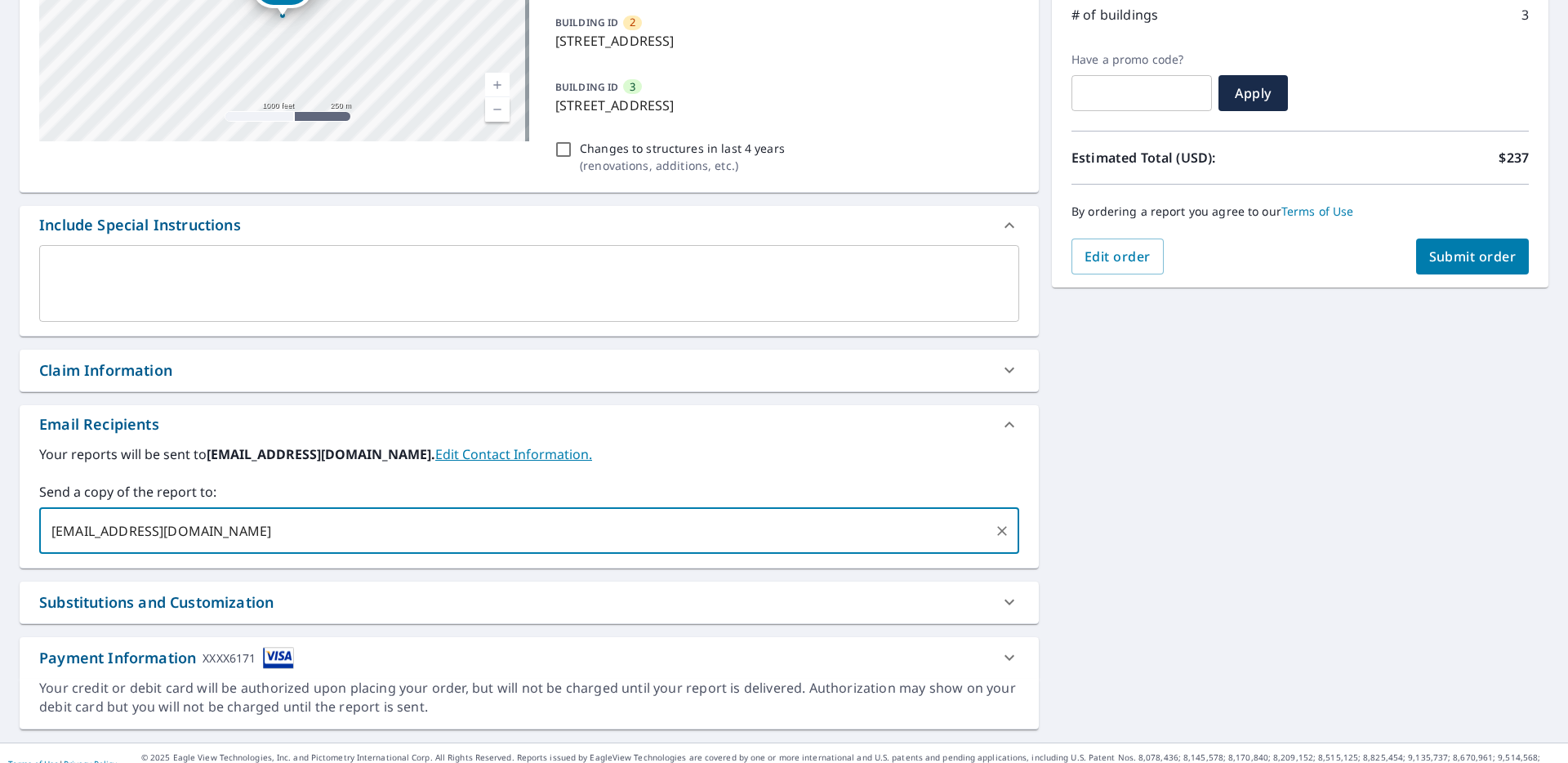
scroll to position [287, 0]
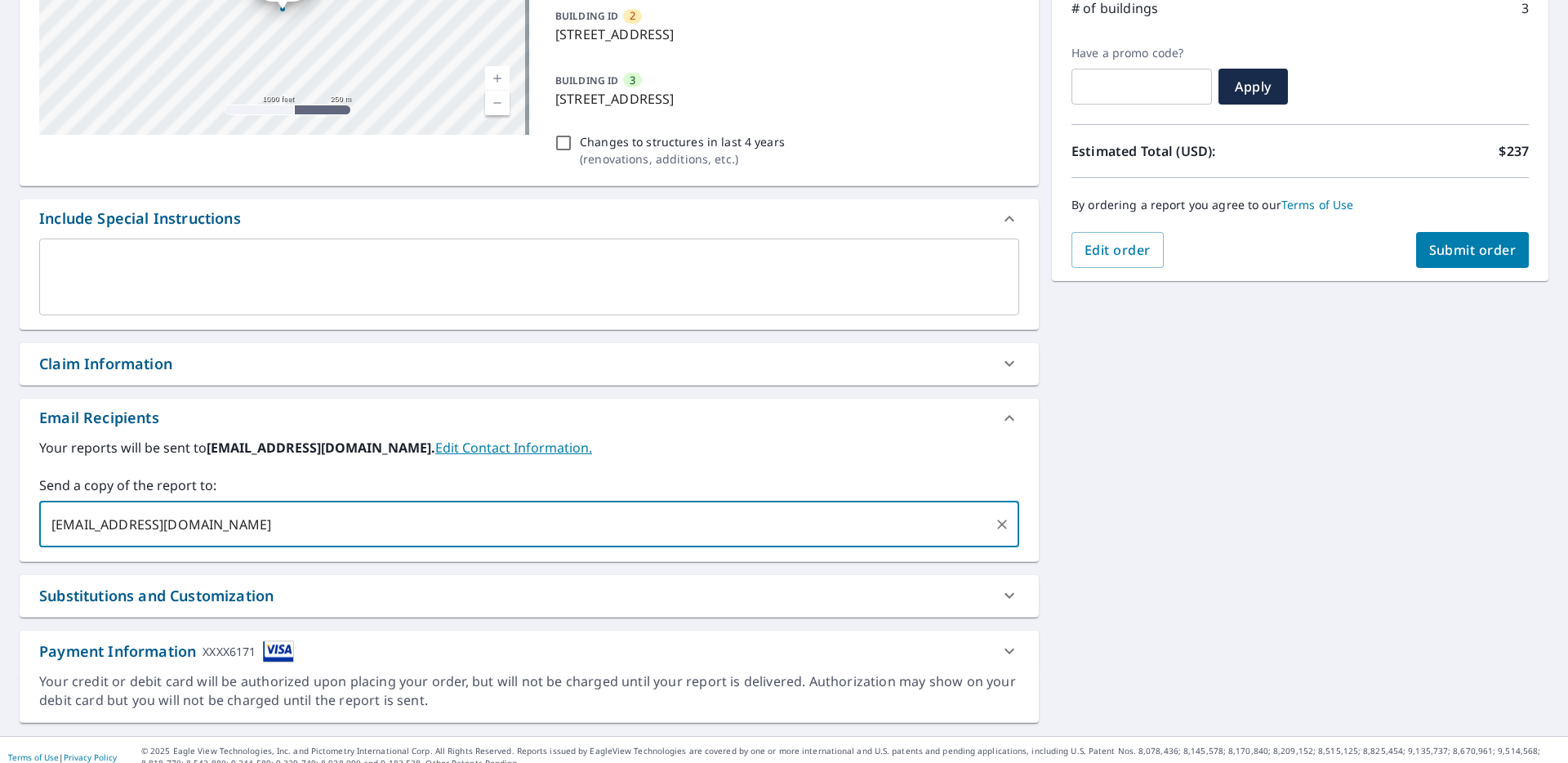
type input "[EMAIL_ADDRESS][DOMAIN_NAME]"
click at [1460, 245] on span "Submit order" at bounding box center [1472, 249] width 87 height 18
checkbox input "true"
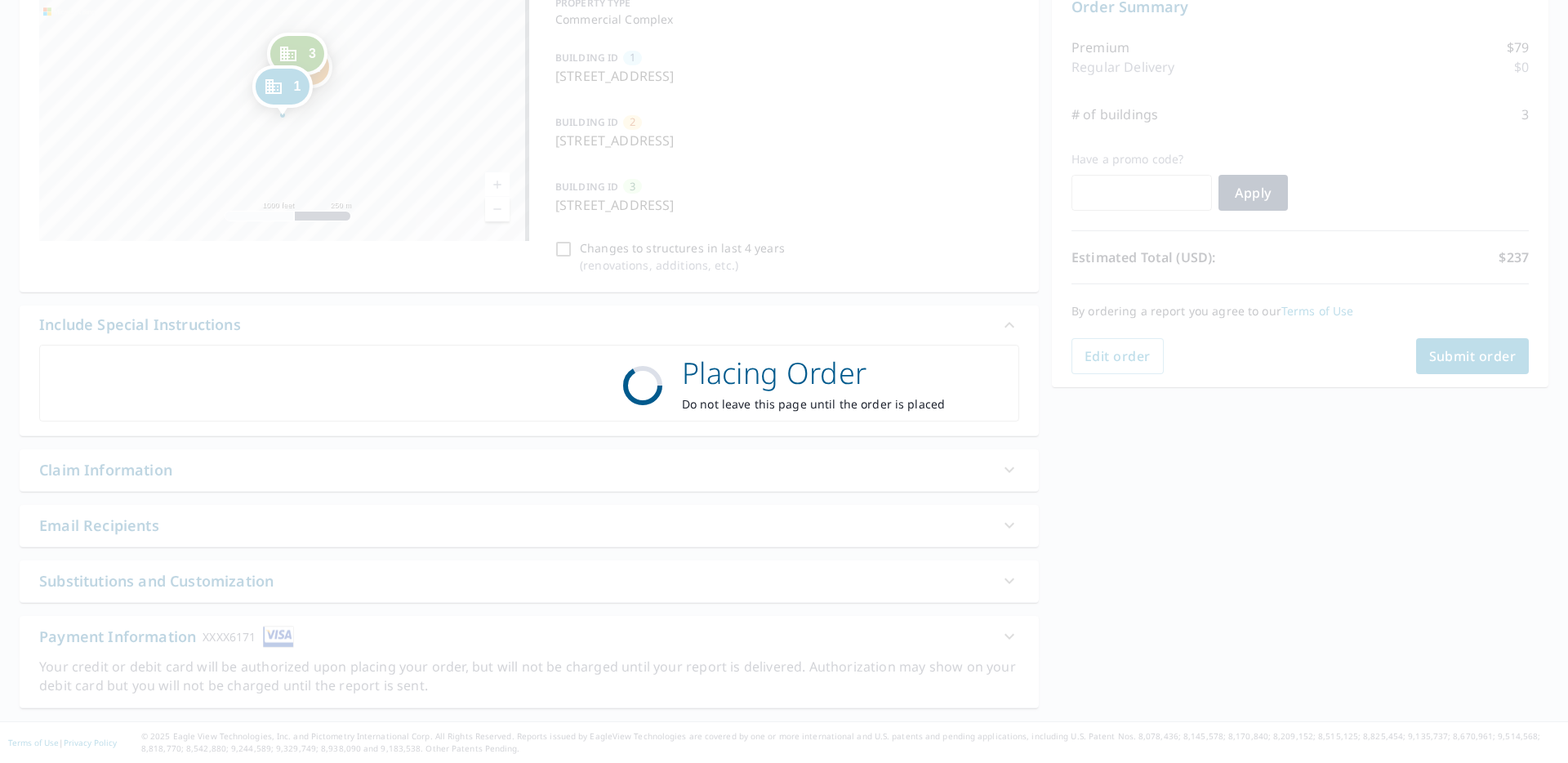
scroll to position [182, 0]
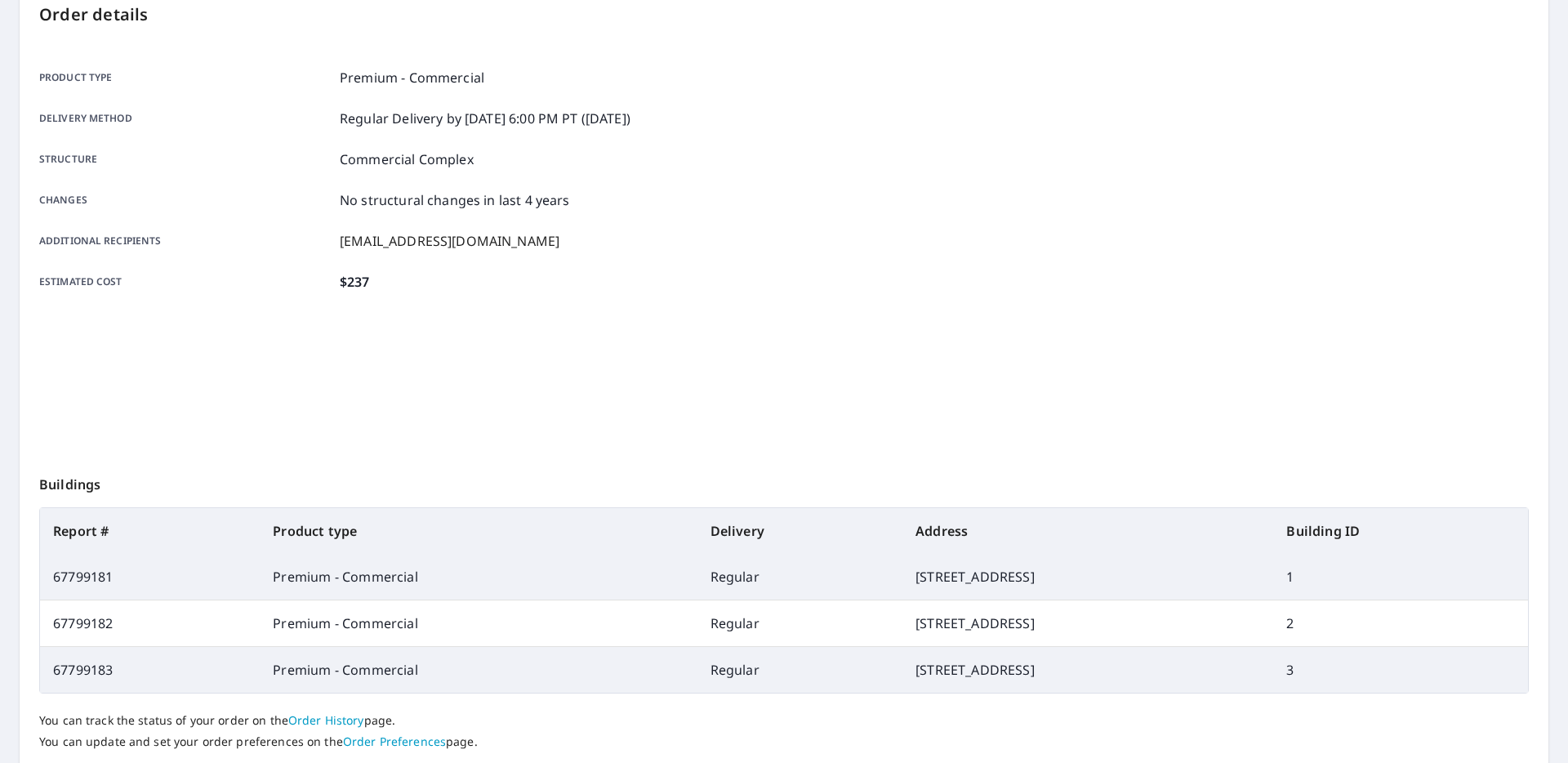
scroll to position [145, 0]
